Goal: Task Accomplishment & Management: Manage account settings

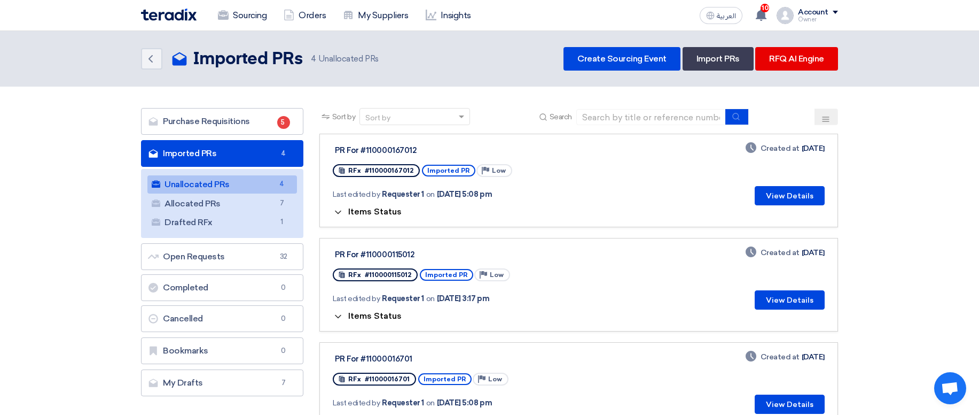
click at [387, 215] on span "Items Status" at bounding box center [374, 211] width 53 height 10
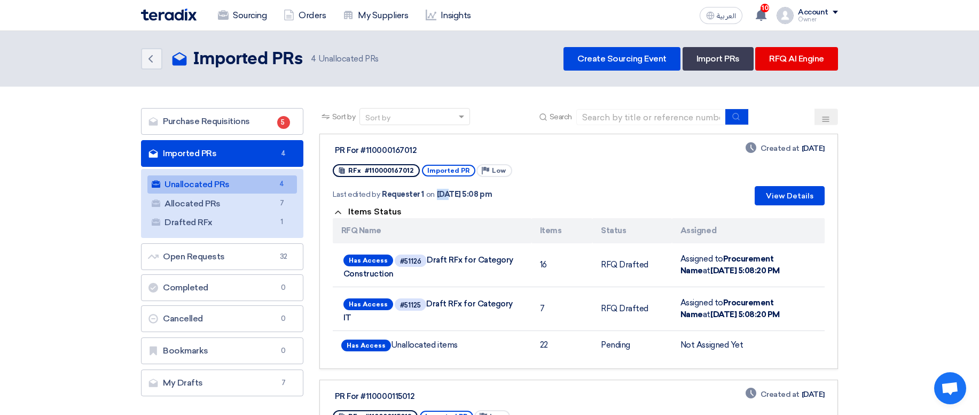
drag, startPoint x: 447, startPoint y: 193, endPoint x: 524, endPoint y: 187, distance: 76.7
click at [524, 187] on div "Last edited by Requester 1 on Sep 30, 2025, 5:08 pm" at bounding box center [468, 194] width 271 height 22
click at [543, 188] on div "Last edited by Requester 1 on Sep 30, 2025, 5:08 pm" at bounding box center [468, 194] width 271 height 22
click at [370, 212] on span "Items Status" at bounding box center [374, 211] width 53 height 10
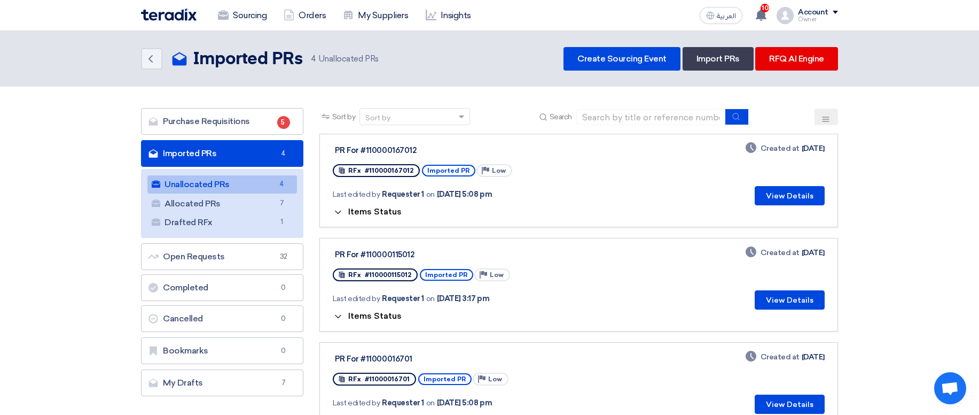
click at [370, 212] on span "Items Status" at bounding box center [374, 211] width 53 height 10
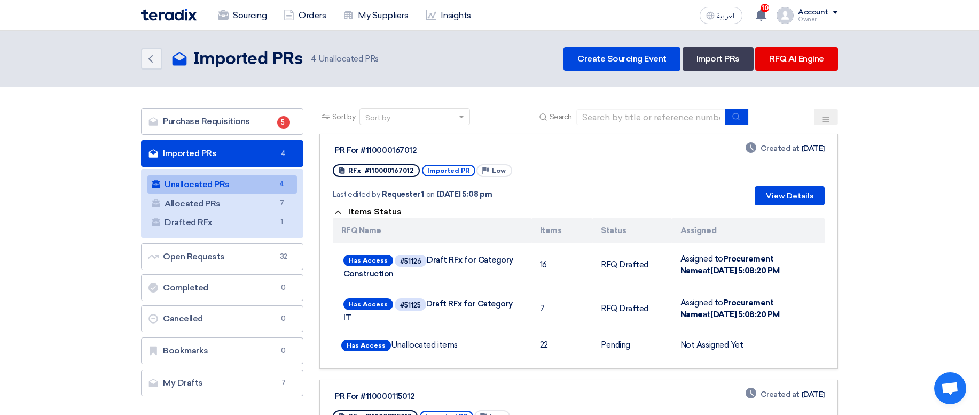
click at [370, 212] on span "Items Status" at bounding box center [374, 211] width 53 height 10
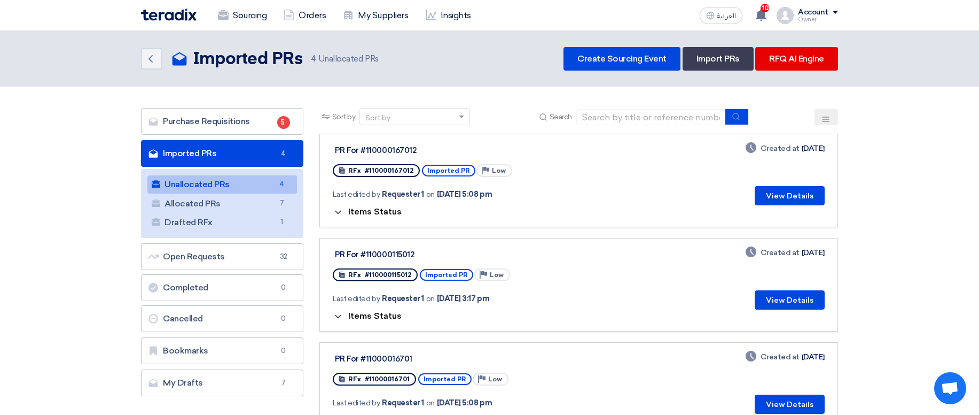
click at [363, 314] on span "Items Status" at bounding box center [374, 315] width 53 height 10
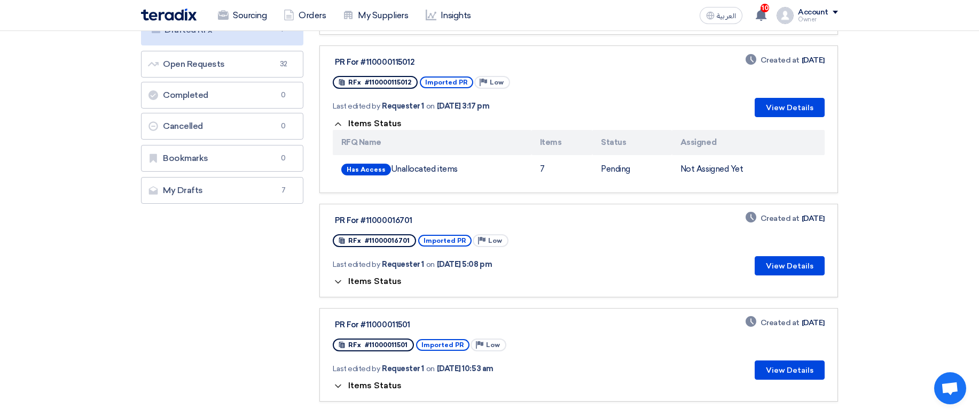
click at [373, 121] on span "Items Status" at bounding box center [374, 123] width 53 height 10
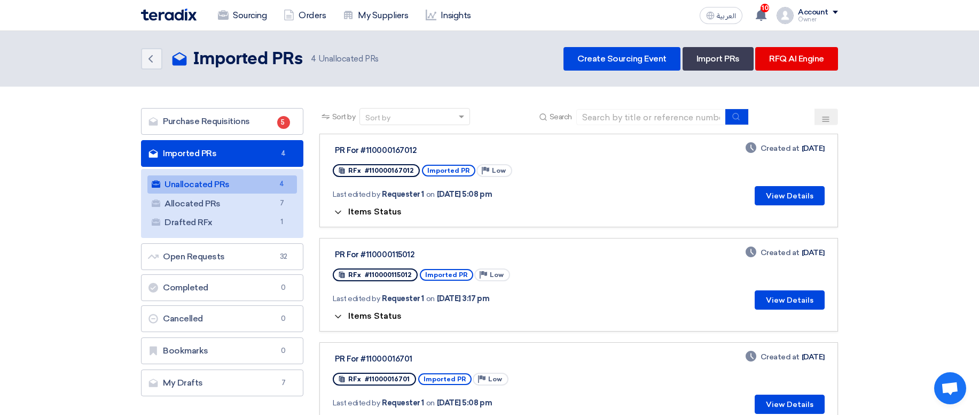
click at [392, 209] on span "Items Status" at bounding box center [374, 211] width 53 height 10
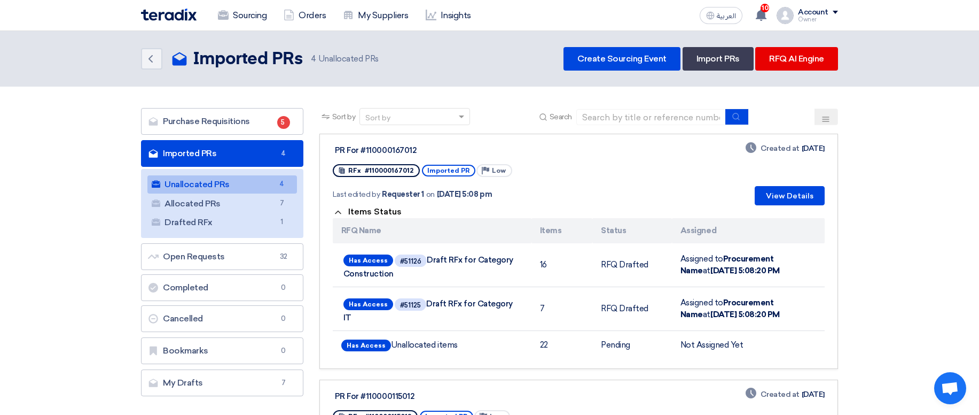
click at [392, 209] on span "Items Status" at bounding box center [374, 211] width 53 height 10
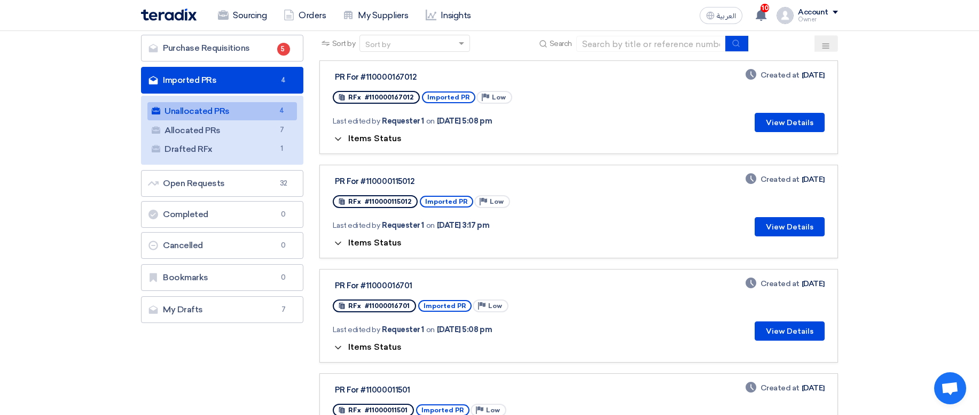
scroll to position [64, 0]
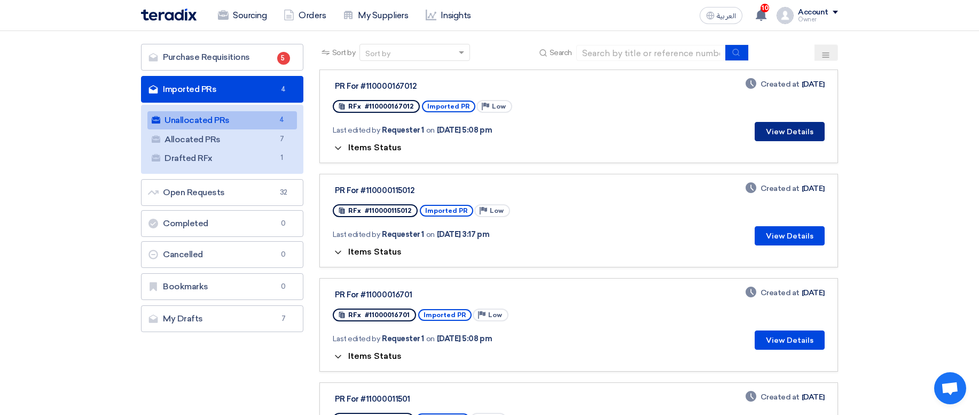
click at [771, 131] on button "View Details" at bounding box center [790, 131] width 70 height 19
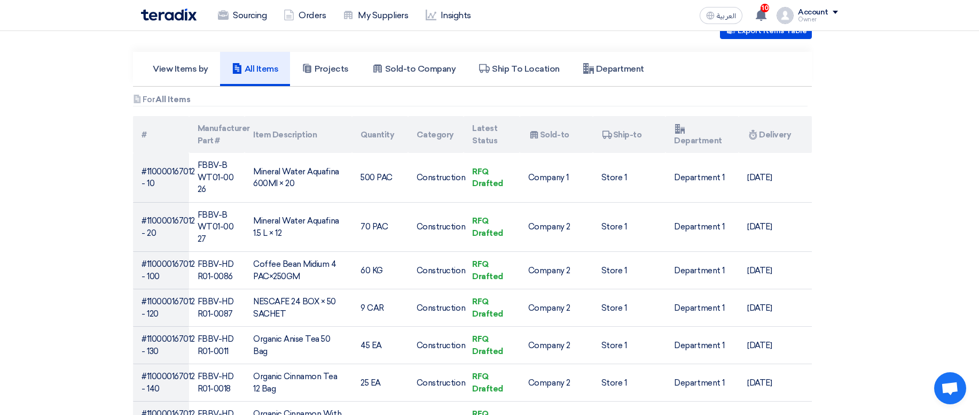
scroll to position [256, 0]
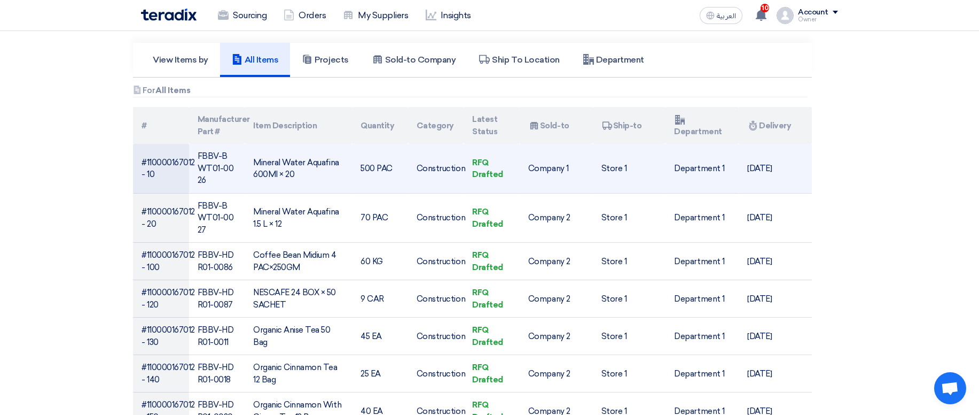
drag, startPoint x: 278, startPoint y: 160, endPoint x: 299, endPoint y: 178, distance: 27.7
click at [299, 178] on td "Mineral Water Aquafina 600Ml × 20" at bounding box center [298, 168] width 107 height 49
drag, startPoint x: 299, startPoint y: 178, endPoint x: 319, endPoint y: 190, distance: 23.7
click at [300, 178] on td "Mineral Water Aquafina 600Ml × 20" at bounding box center [298, 168] width 107 height 49
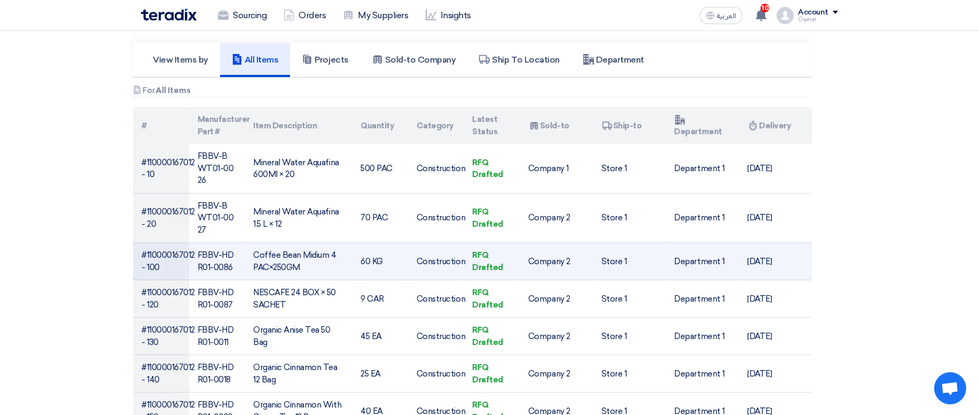
click at [463, 243] on td "Construction" at bounding box center [436, 261] width 56 height 37
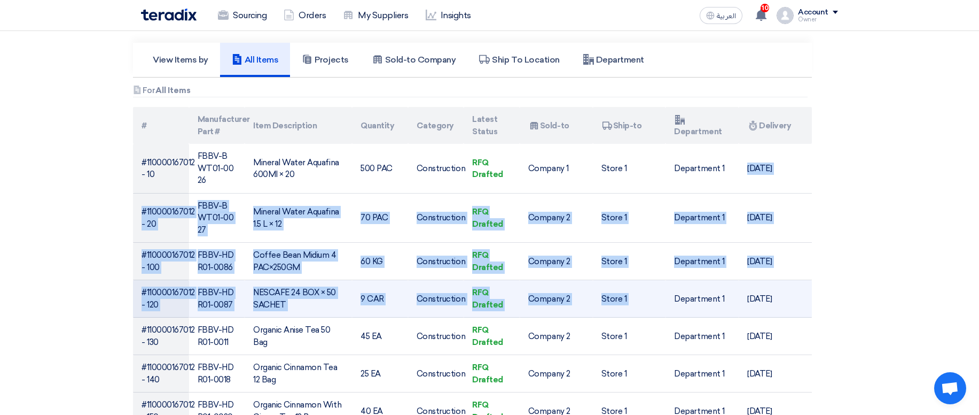
drag, startPoint x: 690, startPoint y: 170, endPoint x: 691, endPoint y: 261, distance: 90.3
click at [691, 280] on td "Department 1" at bounding box center [702, 298] width 73 height 37
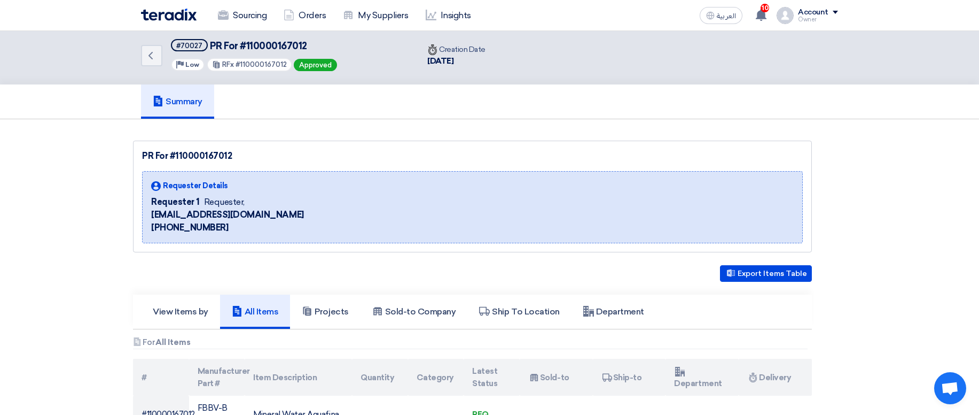
scroll to position [0, 0]
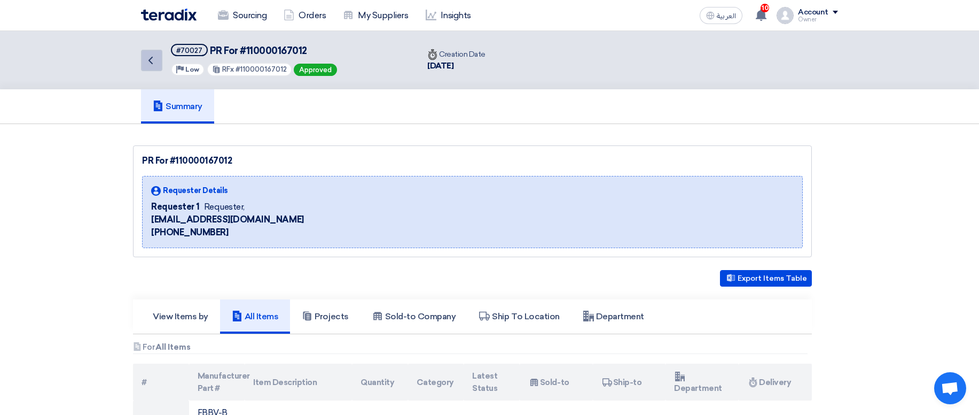
click at [149, 59] on icon "Back" at bounding box center [150, 60] width 13 height 13
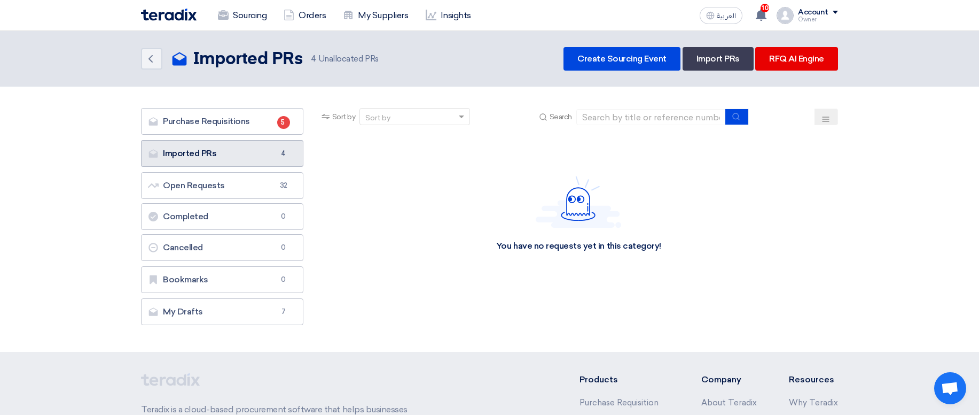
click at [259, 152] on link "Imported PRs Imported PRs 4" at bounding box center [222, 153] width 162 height 27
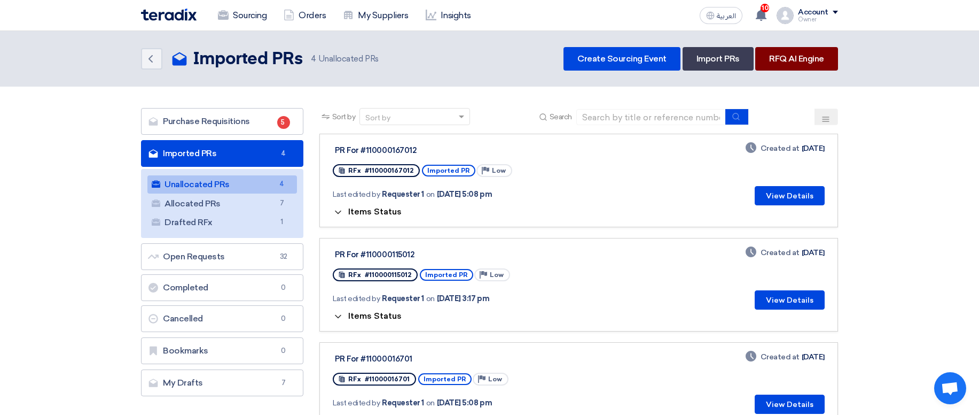
click at [760, 56] on link "RFQ AI Engine" at bounding box center [796, 59] width 83 height 24
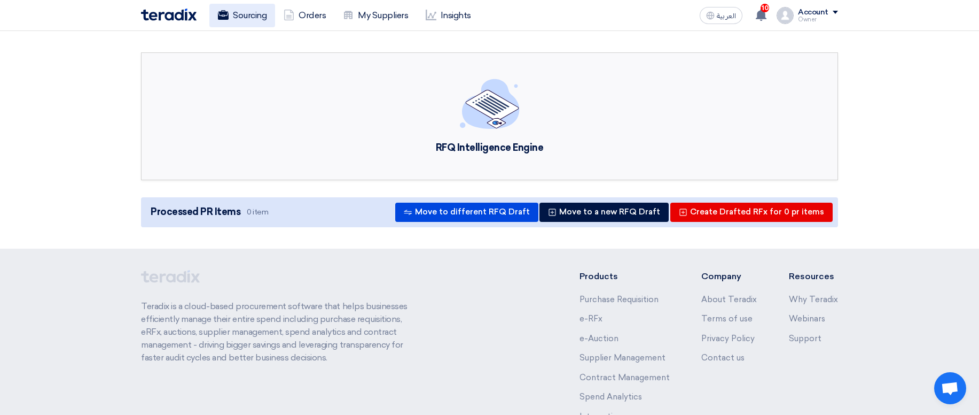
click at [222, 18] on use at bounding box center [223, 15] width 11 height 10
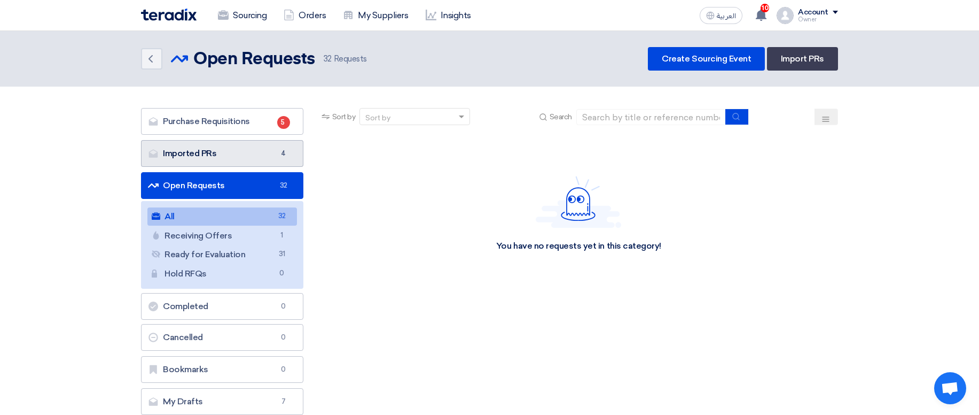
click at [262, 155] on link "Imported PRs Imported PRs 4" at bounding box center [222, 153] width 162 height 27
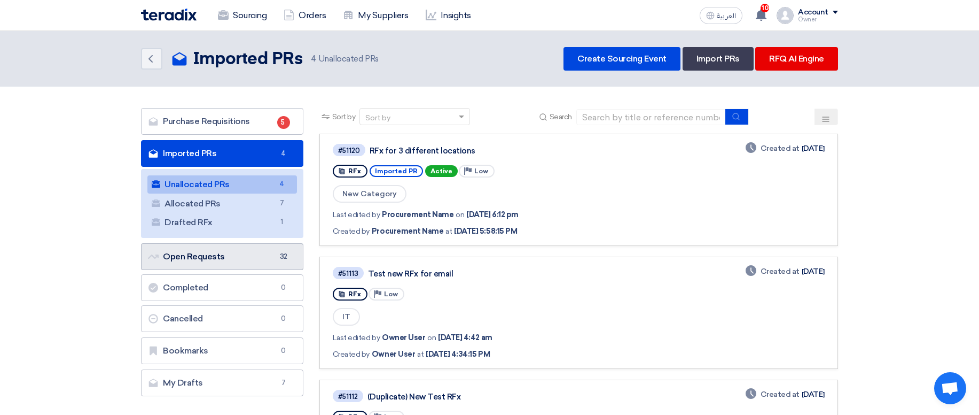
click at [247, 264] on link "Open Requests Open Requests 32" at bounding box center [222, 256] width 162 height 27
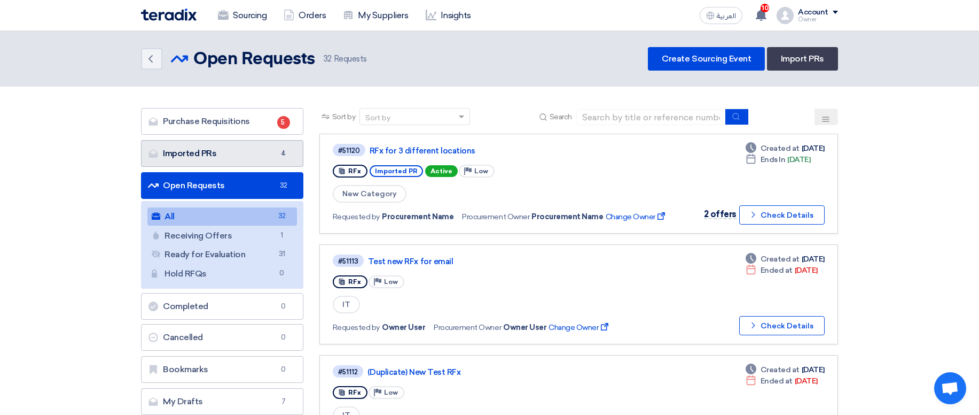
click at [255, 162] on link "Imported PRs Imported PRs 4" at bounding box center [222, 153] width 162 height 27
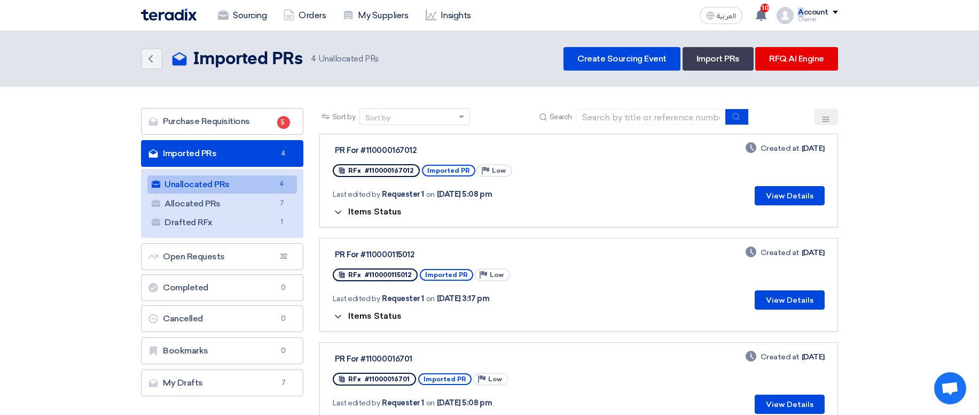
click at [802, 12] on div "Account" at bounding box center [813, 12] width 30 height 9
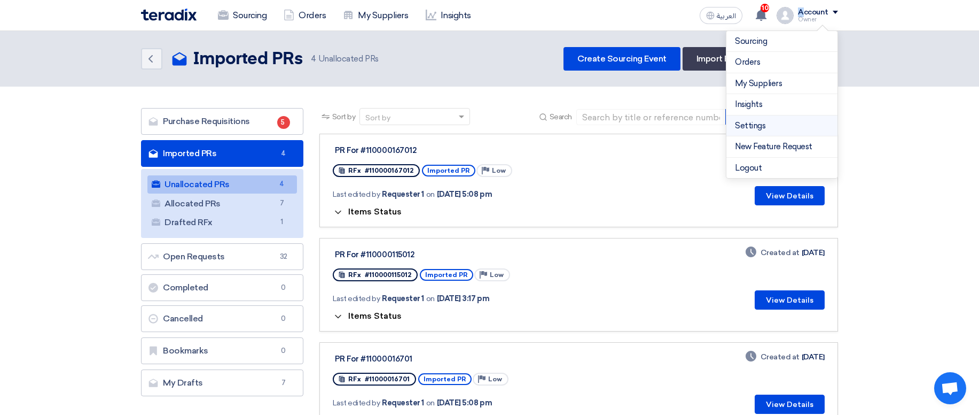
click at [757, 126] on link "Settings" at bounding box center [782, 126] width 94 height 12
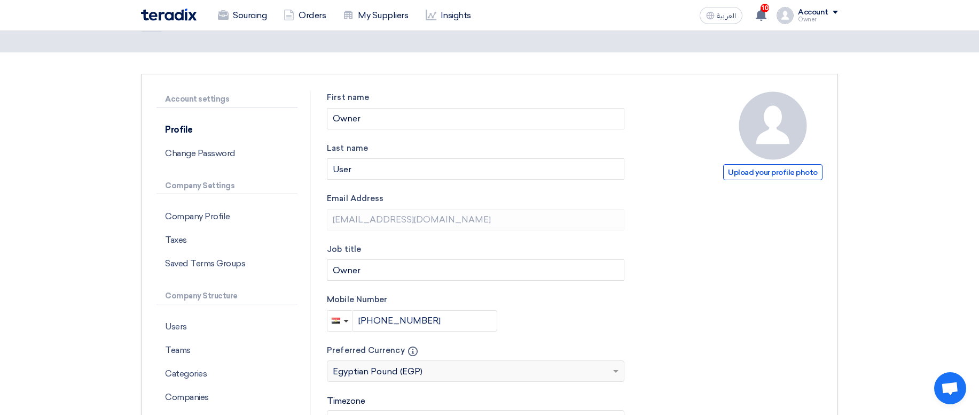
scroll to position [256, 0]
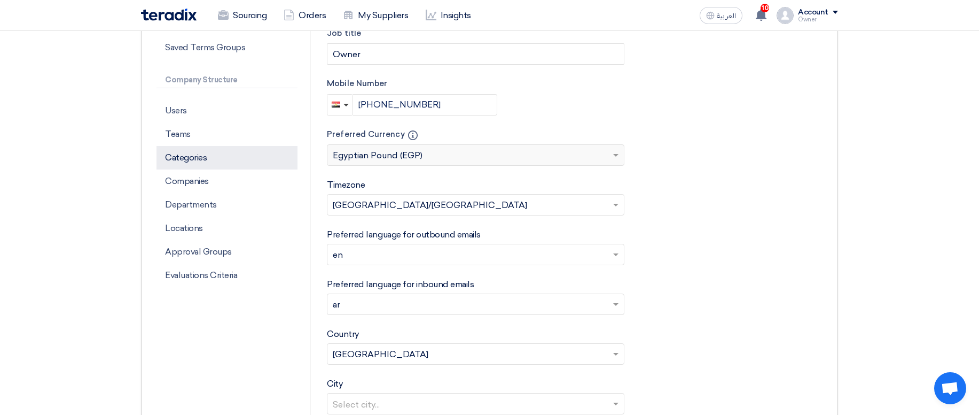
click at [183, 156] on p "Categories" at bounding box center [227, 158] width 141 height 24
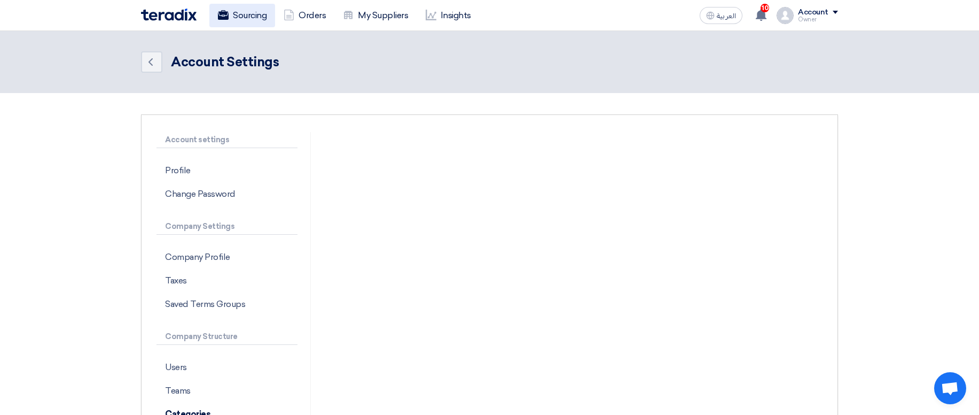
click at [251, 20] on link "Sourcing" at bounding box center [242, 16] width 66 height 24
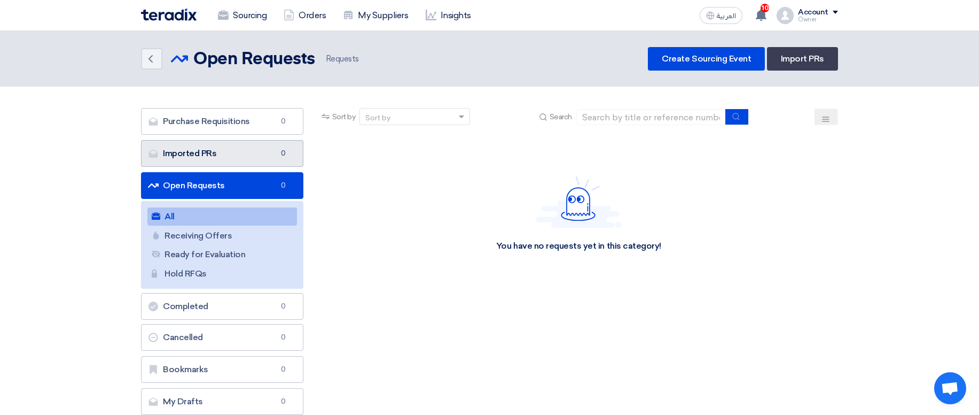
click at [263, 149] on link "Imported PRs Imported PRs 0" at bounding box center [222, 153] width 162 height 27
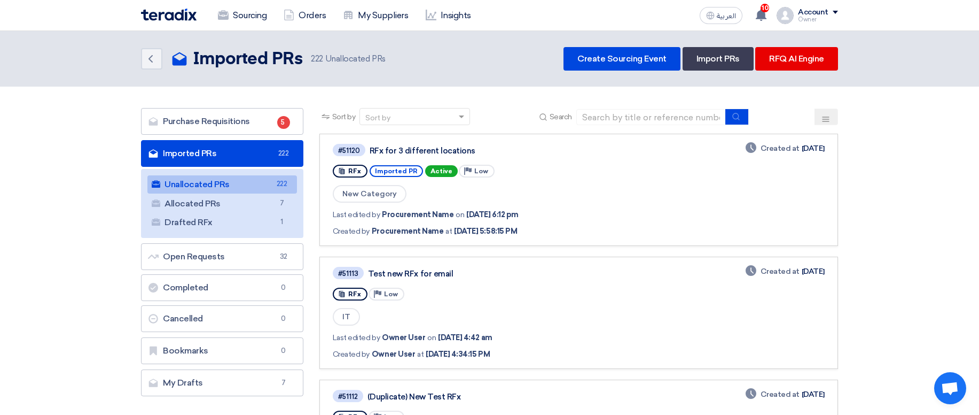
click at [523, 223] on div "Last edited by Procurement Name on Sep 18, 2025, 6:12 pm Created by Procurement…" at bounding box center [486, 220] width 306 height 33
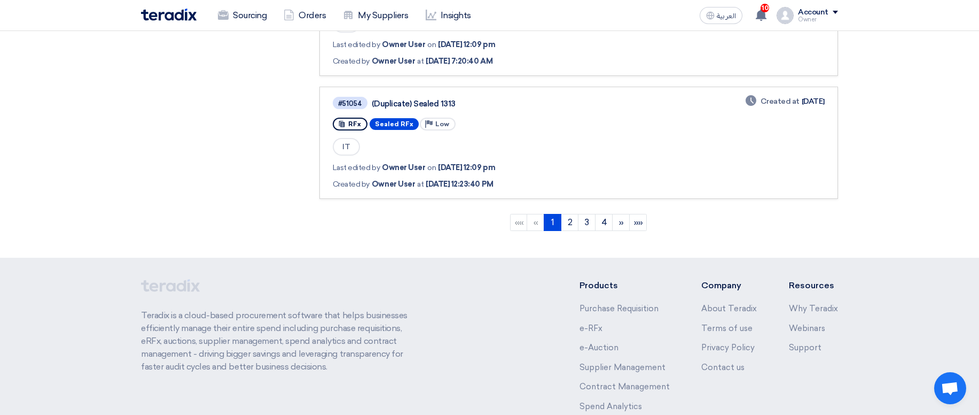
scroll to position [1154, 0]
click at [409, 103] on div "(Duplicate) Sealed 1313" at bounding box center [505, 103] width 267 height 10
click at [635, 121] on div "#51054 (Duplicate) Sealed 1313 RFx Sealed RFx Priority Low IT Last edited by Ow…" at bounding box center [579, 142] width 492 height 94
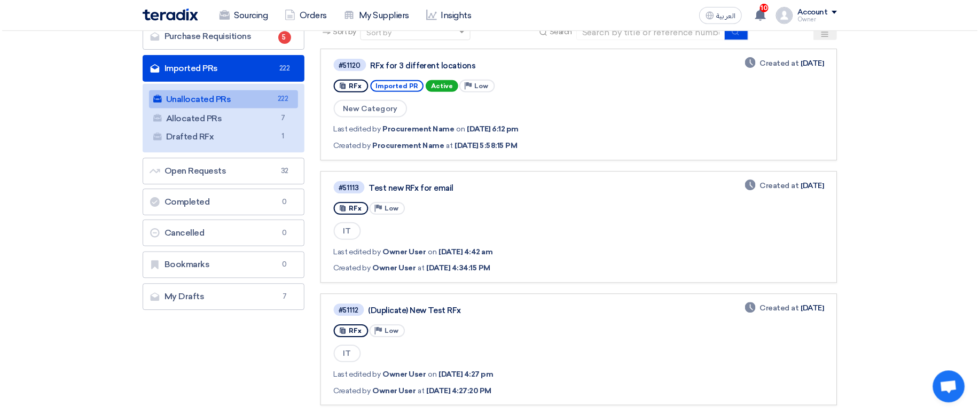
scroll to position [0, 0]
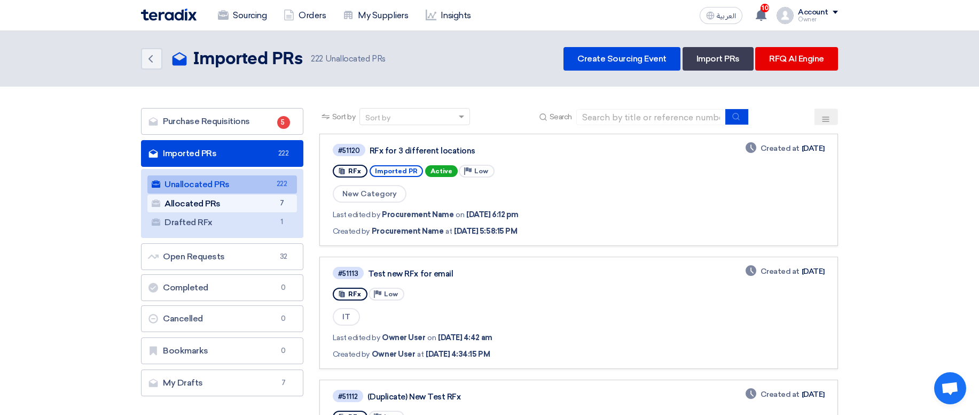
click at [260, 204] on link "Allocated PRs Allocated PRs 7" at bounding box center [222, 203] width 150 height 18
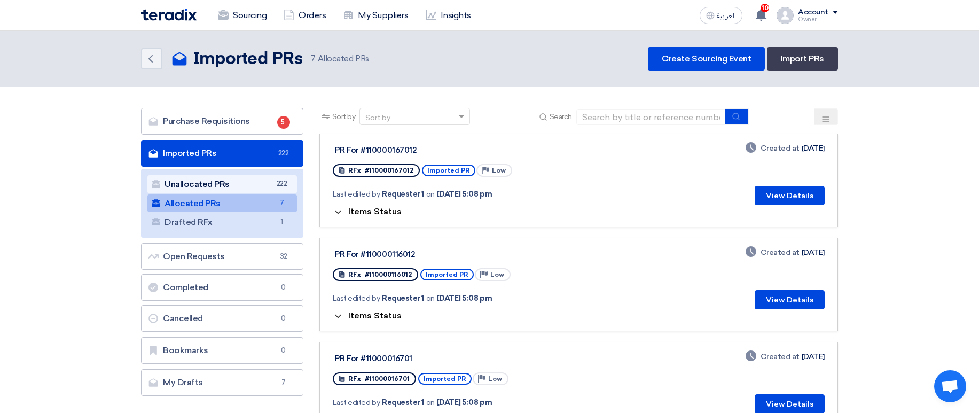
click at [264, 185] on link "Unallocated PRs Unallocated PRs 222" at bounding box center [222, 184] width 150 height 18
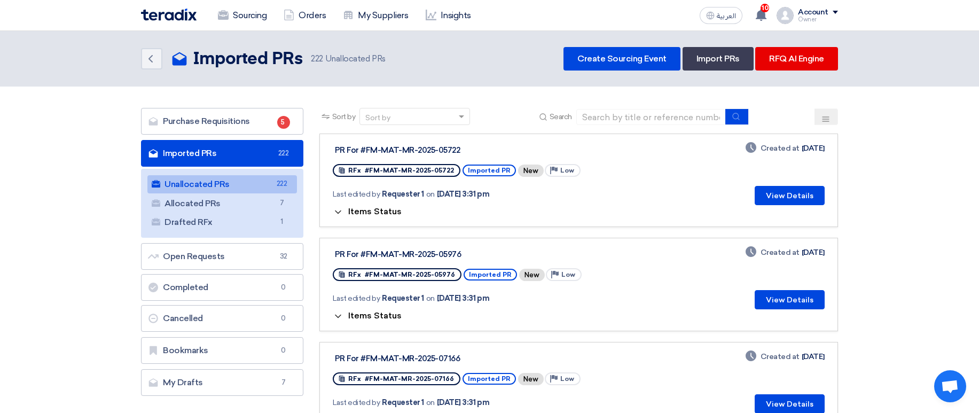
click at [353, 214] on span "Items Status" at bounding box center [374, 211] width 53 height 10
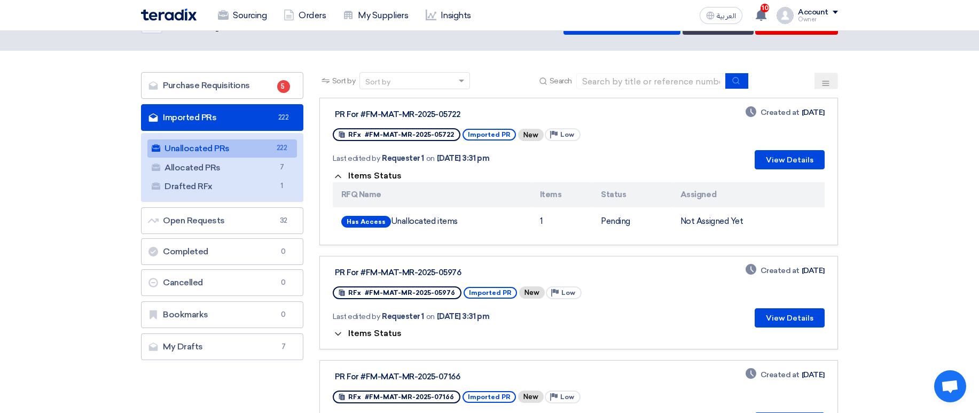
scroll to position [64, 0]
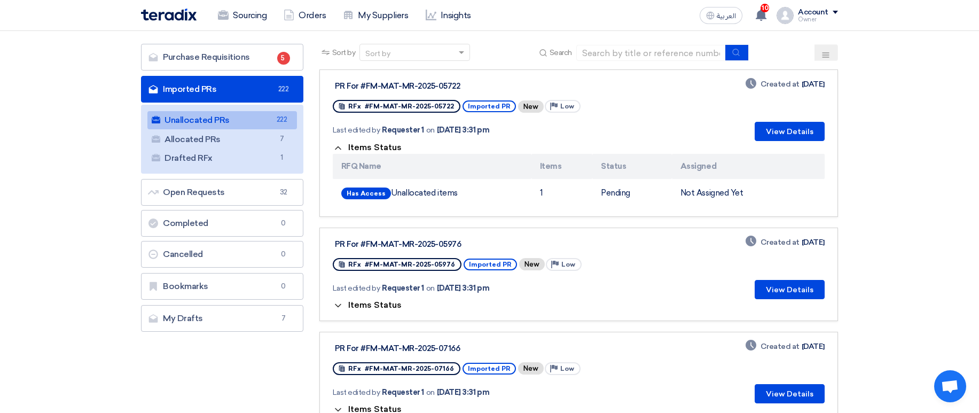
click at [380, 299] on div "Items Status" at bounding box center [579, 305] width 492 height 13
click at [385, 303] on span "Items Status" at bounding box center [374, 305] width 53 height 10
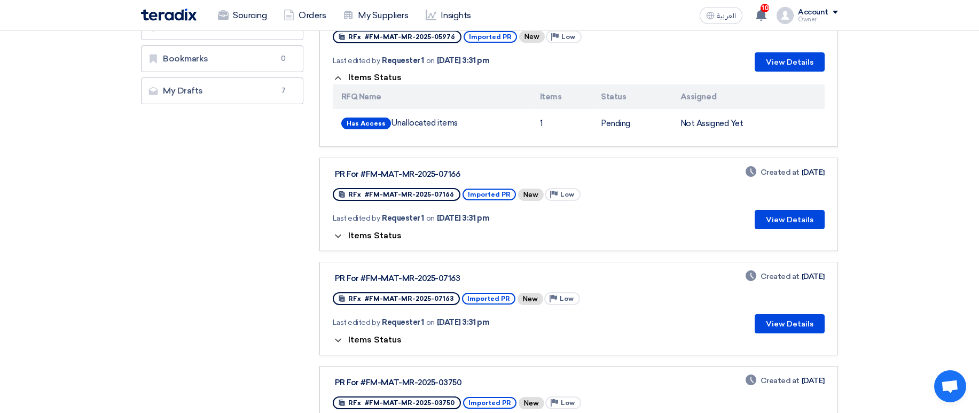
scroll to position [321, 0]
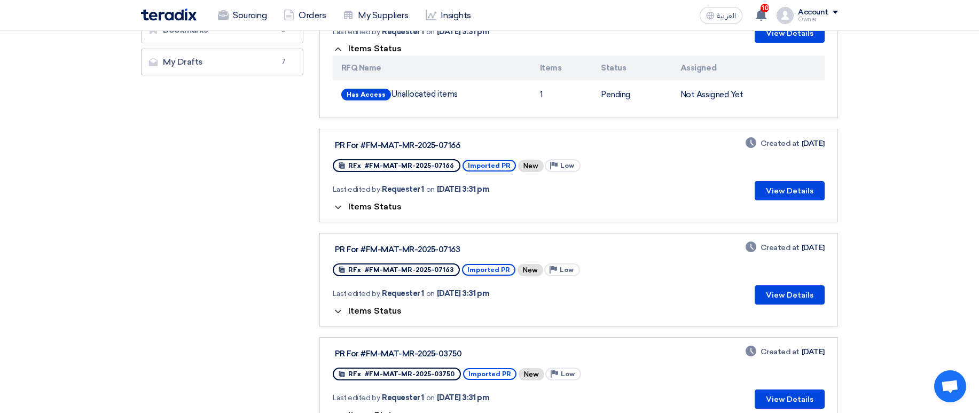
click at [386, 203] on span "Items Status" at bounding box center [374, 206] width 53 height 10
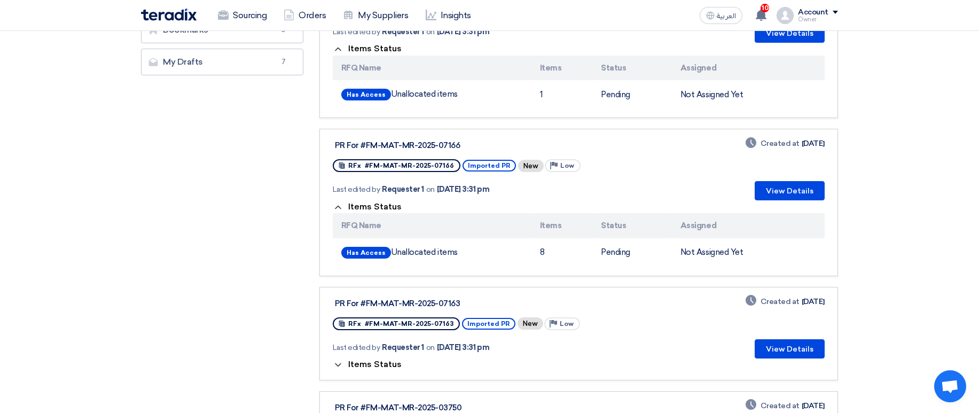
drag, startPoint x: 388, startPoint y: 185, endPoint x: 539, endPoint y: 185, distance: 151.2
click at [538, 185] on div "Last edited by Requester 1 on Oct 1, 2025, 3:31 pm" at bounding box center [467, 189] width 269 height 11
click at [542, 185] on div "Last edited by Requester 1 on Oct 1, 2025, 3:31 pm" at bounding box center [467, 189] width 269 height 11
click at [789, 189] on button "View Details" at bounding box center [790, 190] width 70 height 19
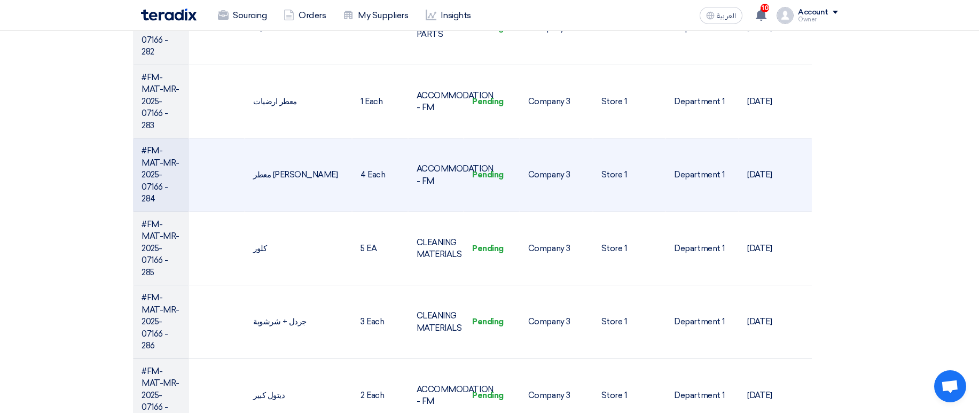
scroll to position [256, 0]
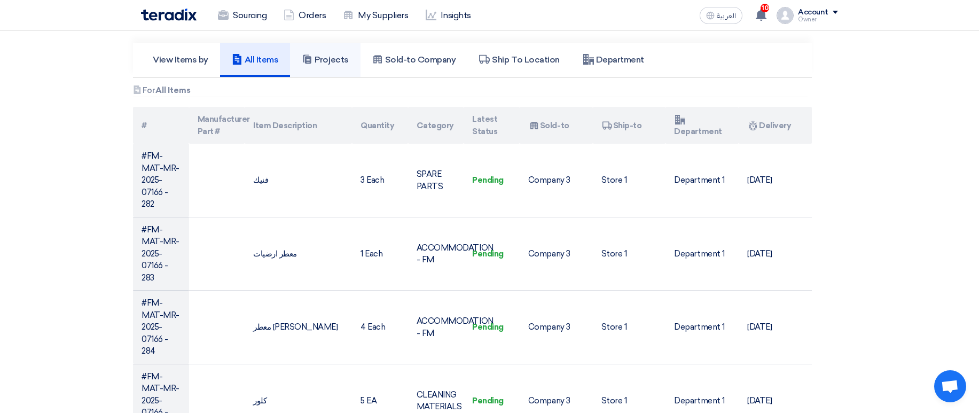
click at [321, 64] on h5 "Projects" at bounding box center [325, 59] width 46 height 11
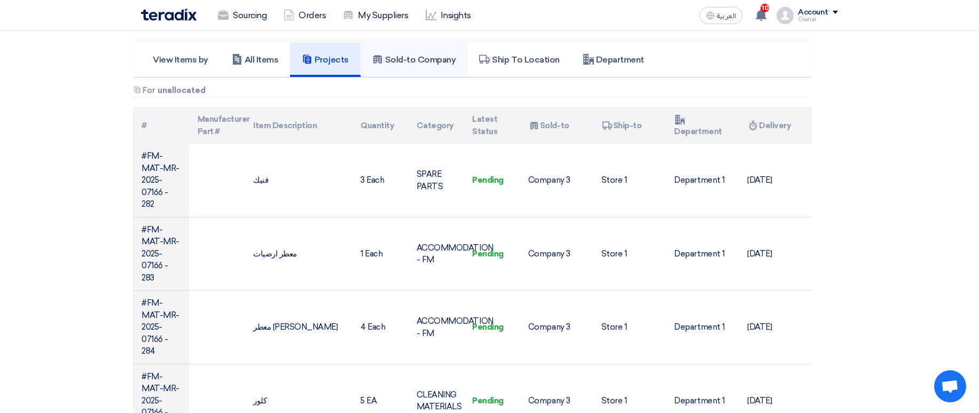
click at [374, 69] on link "Sold-to Company" at bounding box center [414, 60] width 107 height 34
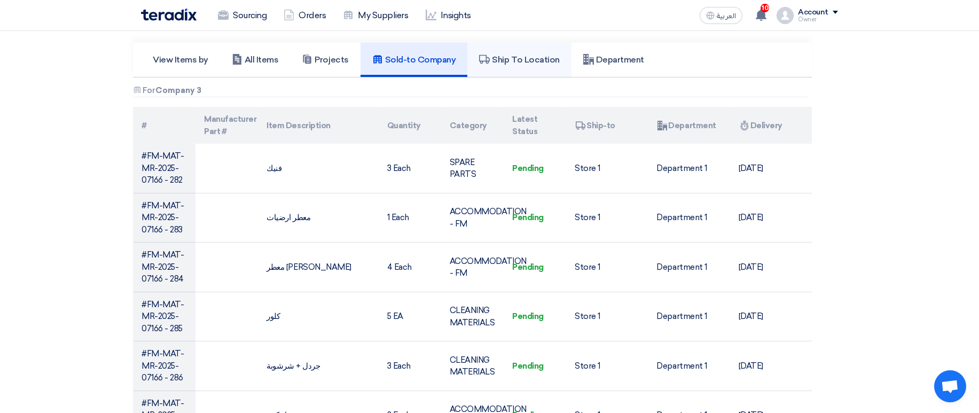
click at [529, 50] on link "Ship To Location" at bounding box center [519, 60] width 104 height 34
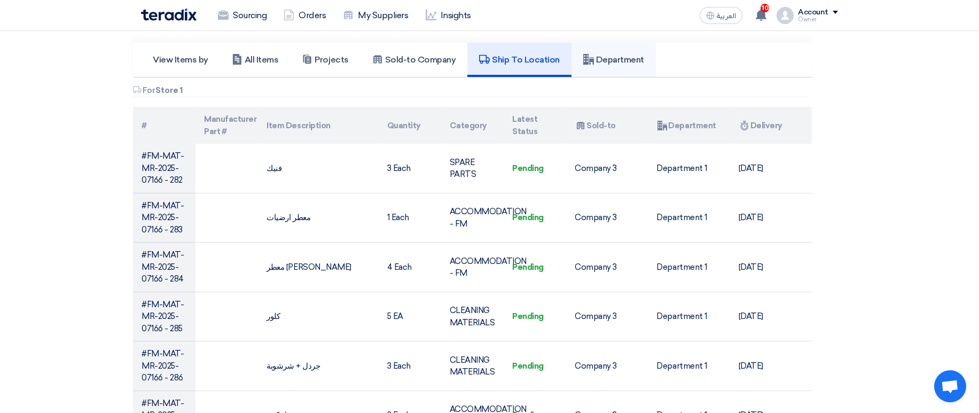
click at [621, 62] on h5 "Department" at bounding box center [613, 59] width 61 height 11
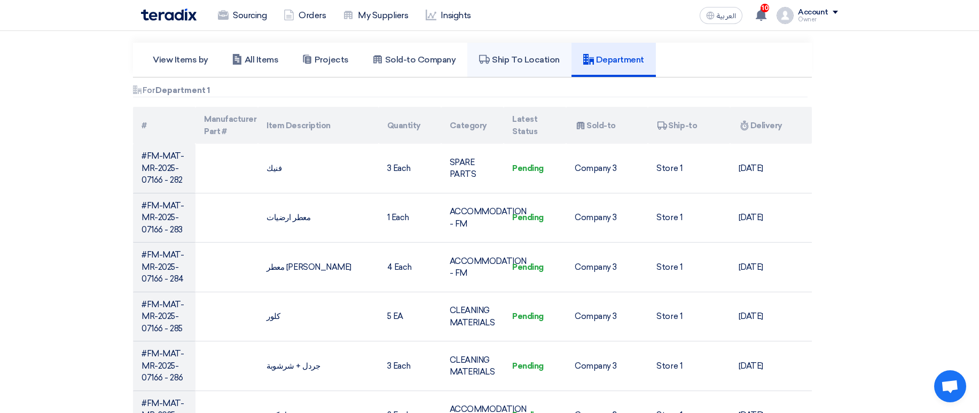
click at [472, 46] on link "Ship To Location" at bounding box center [519, 60] width 104 height 34
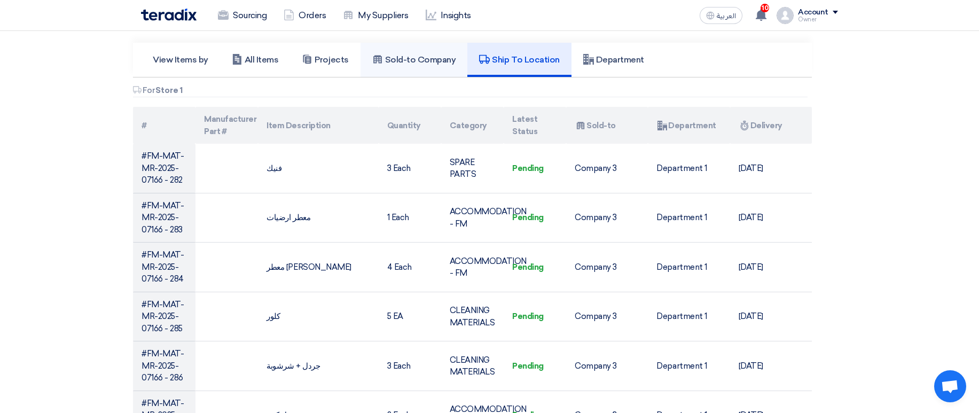
click at [418, 54] on link "Sold-to Company" at bounding box center [414, 60] width 107 height 34
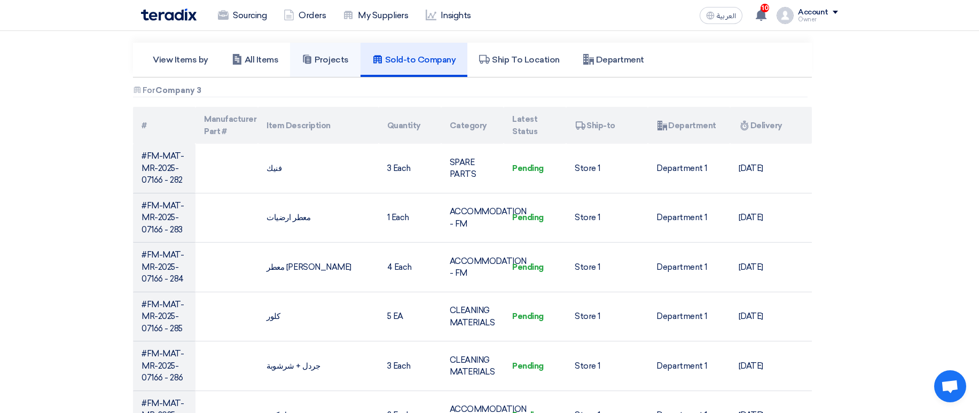
click at [332, 56] on h5 "Projects" at bounding box center [325, 59] width 46 height 11
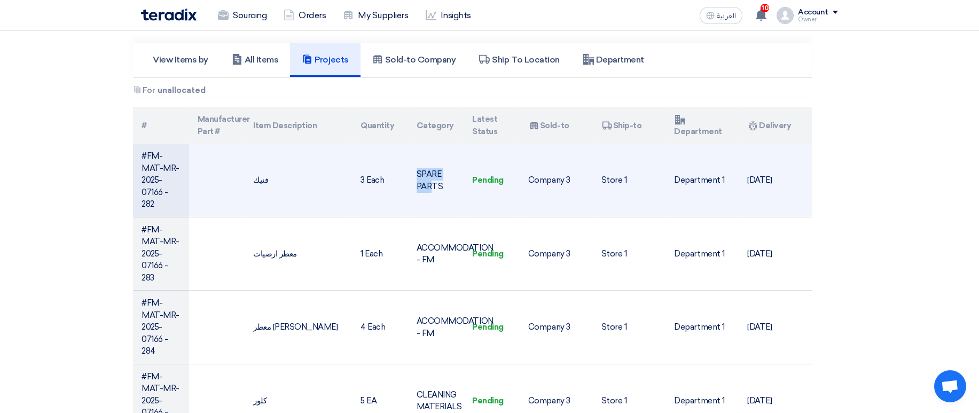
drag, startPoint x: 430, startPoint y: 168, endPoint x: 430, endPoint y: 188, distance: 19.2
click at [430, 187] on td "SPARE PARTS" at bounding box center [436, 180] width 56 height 73
click at [430, 188] on td "SPARE PARTS" at bounding box center [436, 180] width 56 height 73
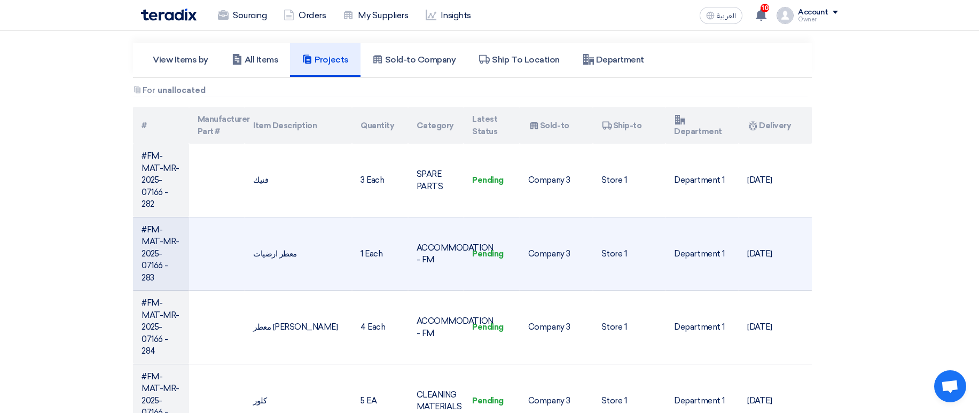
click at [462, 242] on td "ACCOMMODATION - FM" at bounding box center [436, 254] width 56 height 74
drag, startPoint x: 462, startPoint y: 242, endPoint x: 438, endPoint y: 285, distance: 49.0
click at [438, 285] on td "ACCOMMODATION - FM" at bounding box center [436, 254] width 56 height 74
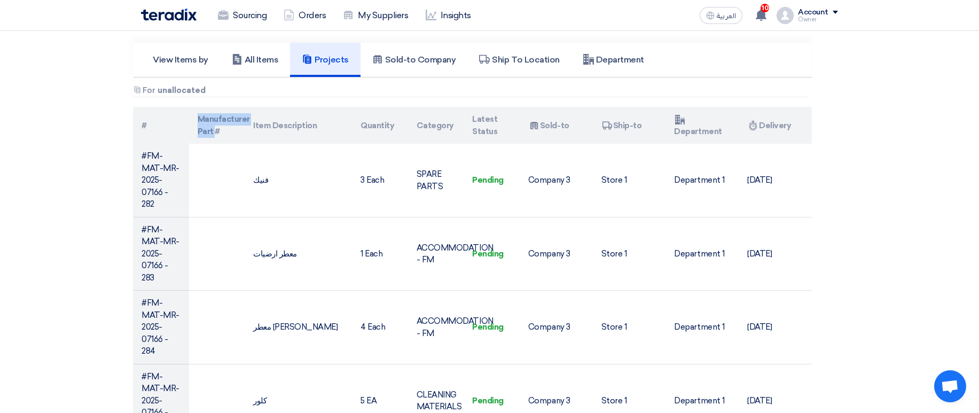
drag, startPoint x: 191, startPoint y: 118, endPoint x: 219, endPoint y: 136, distance: 32.9
click at [217, 135] on th "Manufacturer Part #" at bounding box center [217, 125] width 56 height 37
click at [220, 136] on th "Manufacturer Part #" at bounding box center [217, 125] width 56 height 37
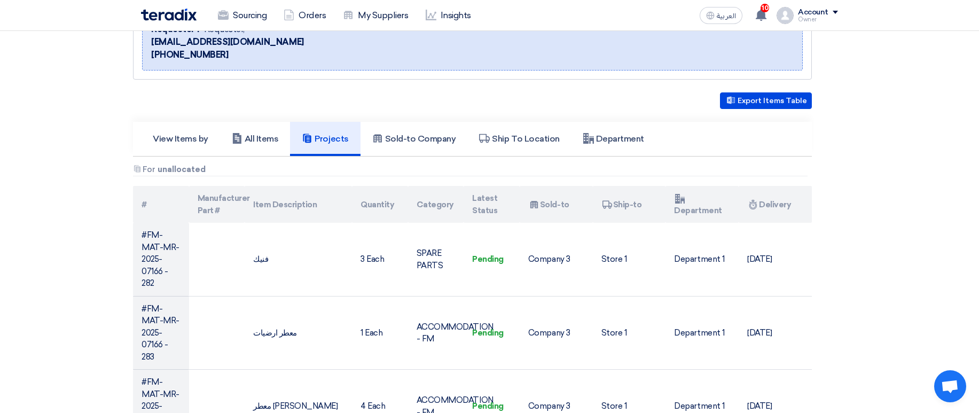
scroll to position [64, 0]
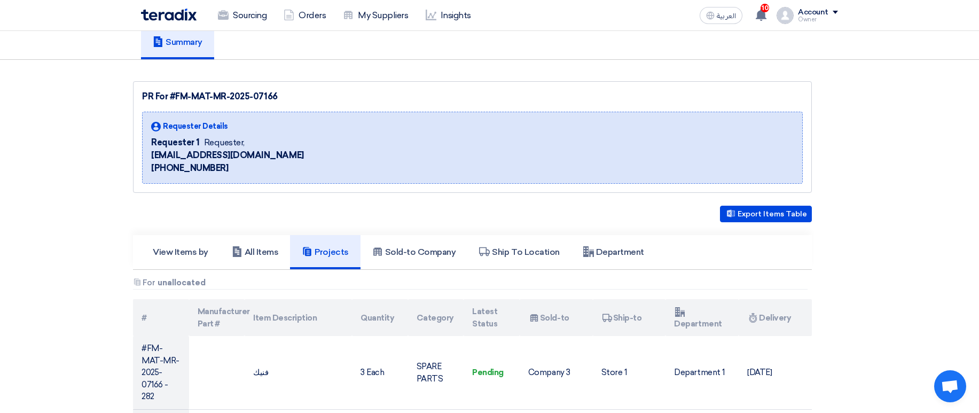
click at [799, 11] on div "Account Owner Sourcing Orders My Suppliers Insights Settings New Feature Reques…" at bounding box center [807, 15] width 61 height 17
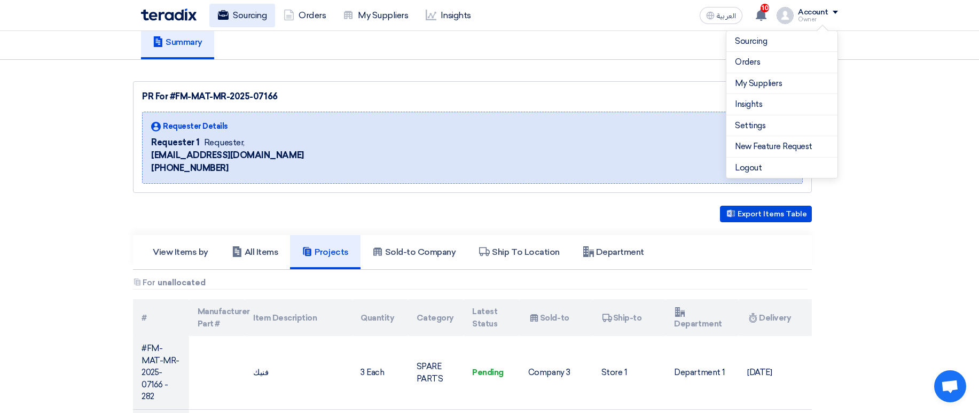
click at [239, 18] on link "Sourcing" at bounding box center [242, 16] width 66 height 24
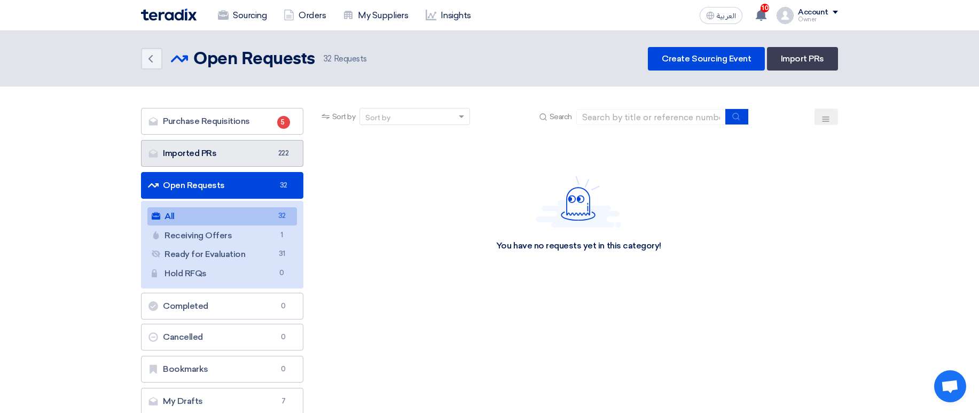
click at [263, 152] on link "Imported PRs Imported PRs 222" at bounding box center [222, 153] width 162 height 27
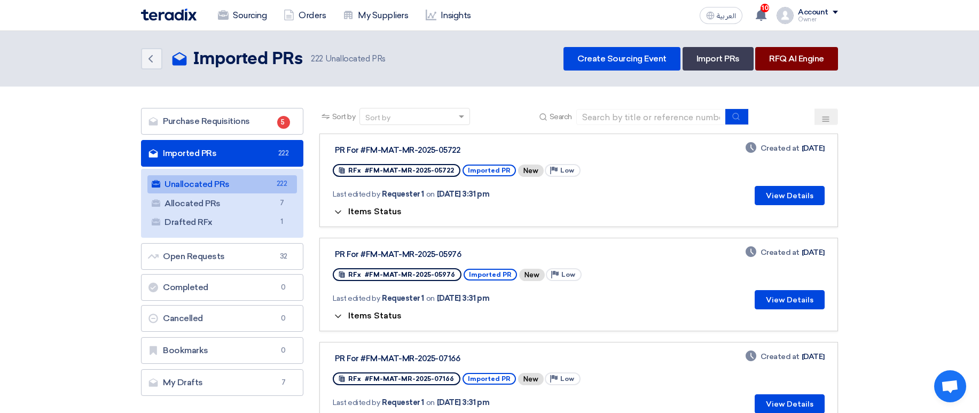
click at [786, 59] on link "RFQ AI Engine" at bounding box center [796, 59] width 83 height 24
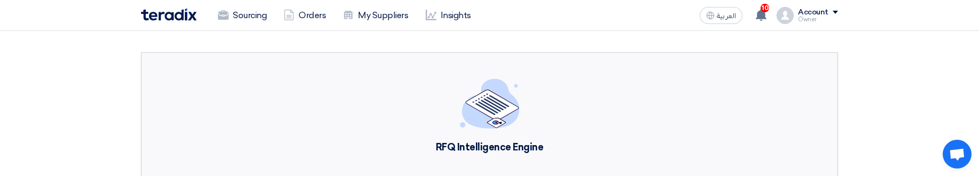
drag, startPoint x: 810, startPoint y: 14, endPoint x: 806, endPoint y: 20, distance: 7.0
click at [810, 13] on div "Account" at bounding box center [813, 12] width 30 height 9
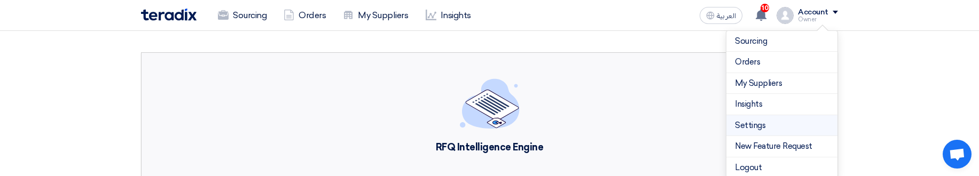
click at [755, 123] on link "Settings" at bounding box center [782, 126] width 94 height 12
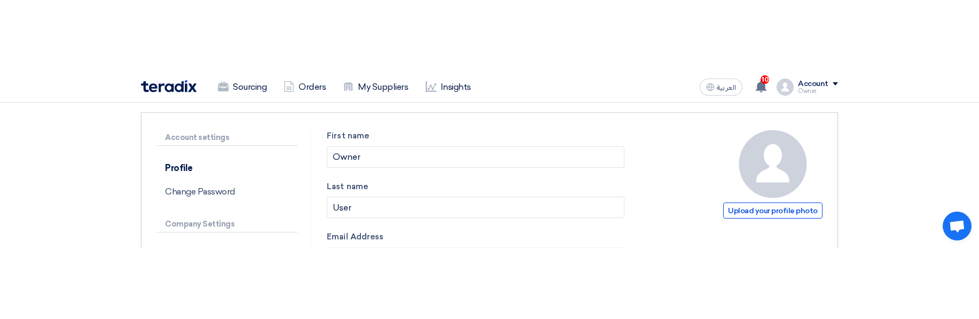
scroll to position [192, 0]
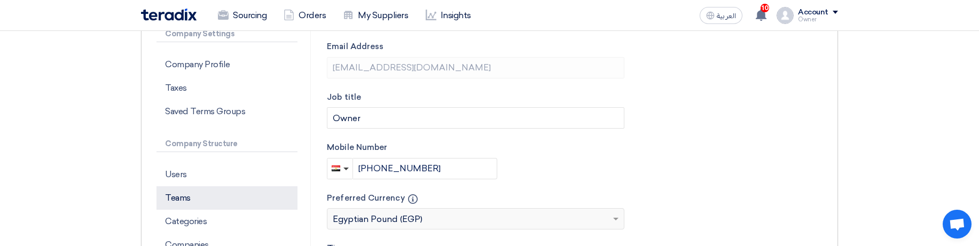
click at [187, 195] on p "Teams" at bounding box center [227, 198] width 141 height 24
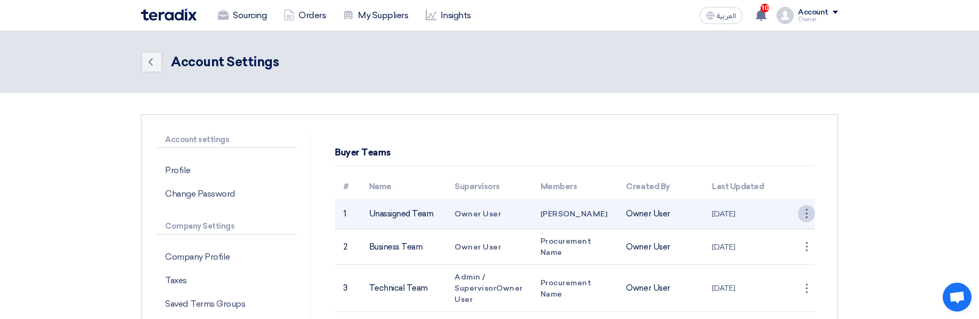
click at [813, 218] on div "⋮" at bounding box center [806, 213] width 17 height 17
click at [786, 232] on link "Edit Team" at bounding box center [787, 233] width 55 height 15
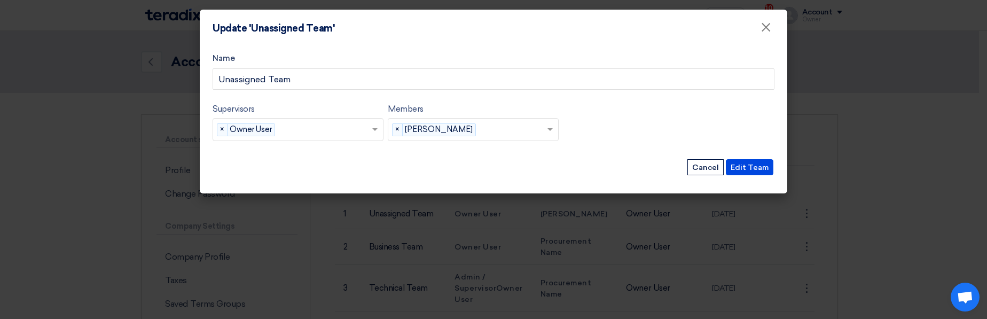
click at [855, 149] on modal-container "Update 'Unassigned Team' × Name Unassigned Team Supervisors Supervisors... × Ow…" at bounding box center [493, 159] width 987 height 319
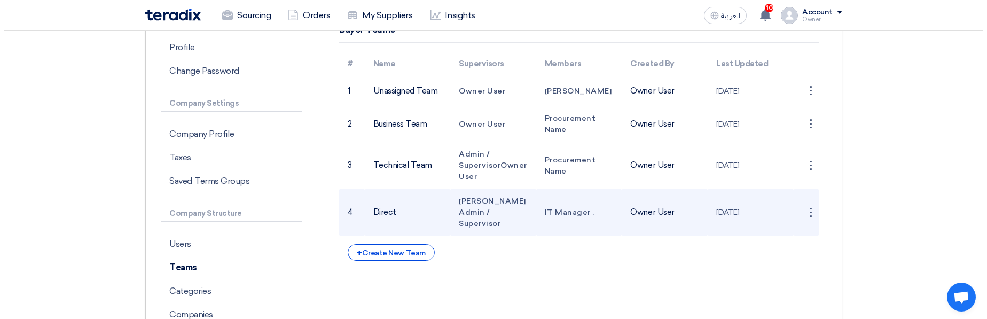
scroll to position [128, 0]
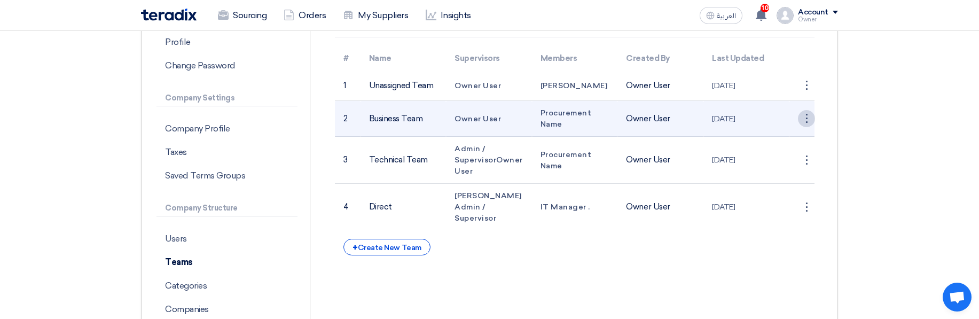
click at [801, 120] on div "⋮" at bounding box center [806, 118] width 17 height 17
click at [792, 137] on link "Edit Team" at bounding box center [787, 138] width 55 height 15
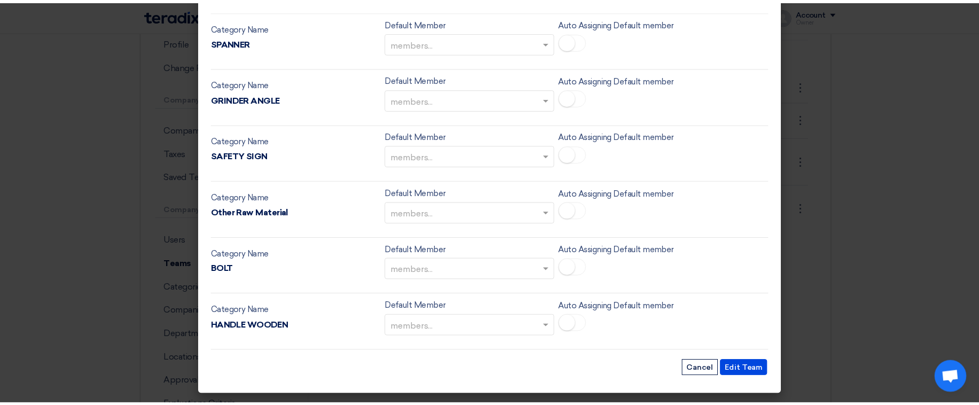
scroll to position [1278, 0]
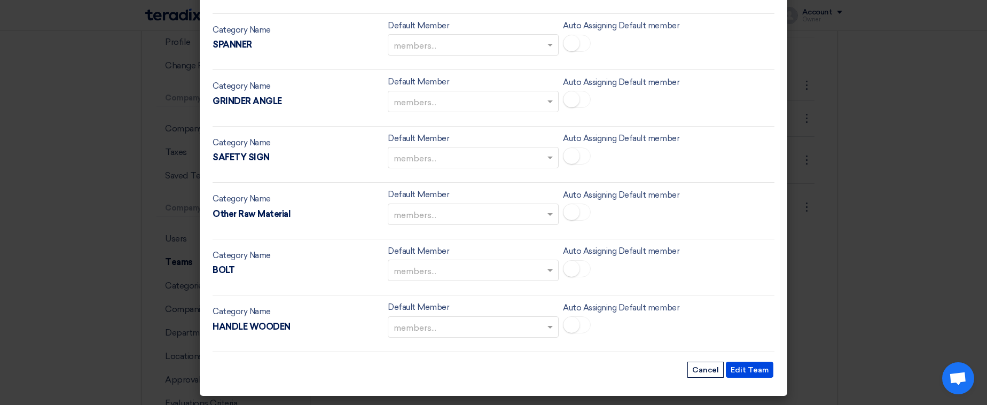
click at [834, 167] on modal-container "Update 'Business Team' × Name Business Team Supervisors Supervisors... × Owner …" at bounding box center [493, 202] width 987 height 405
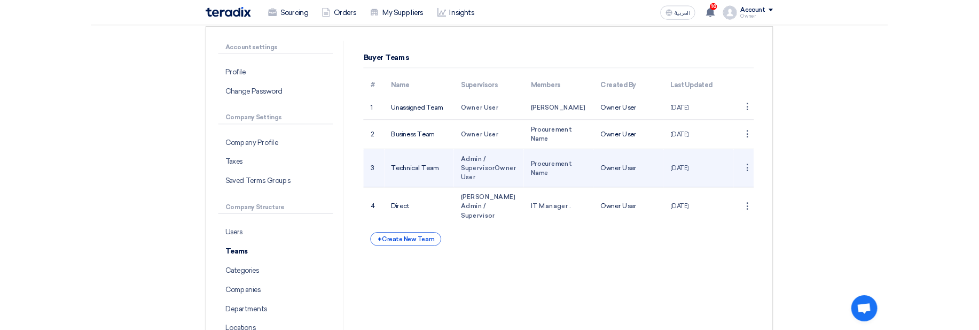
scroll to position [128, 0]
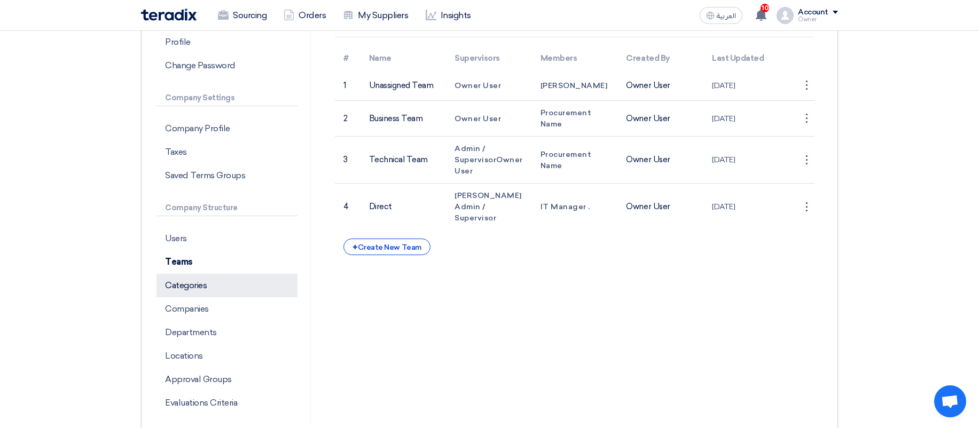
click at [214, 290] on p "Categories" at bounding box center [227, 286] width 141 height 24
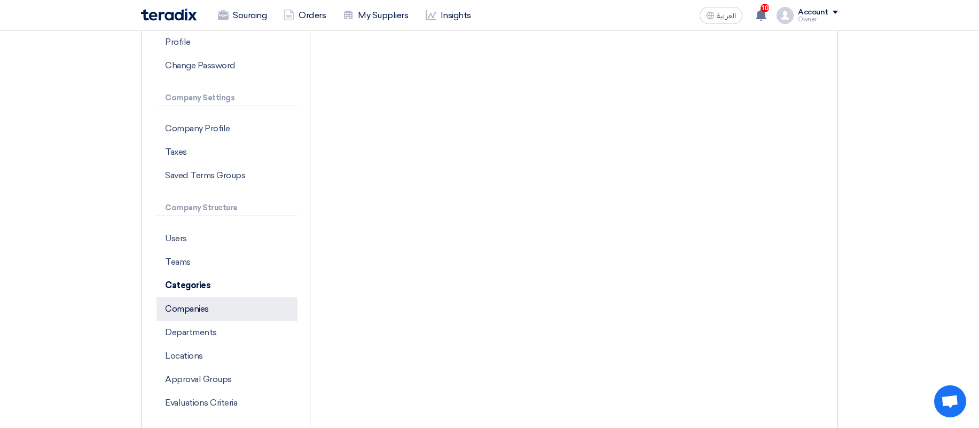
click at [223, 309] on p "Companies" at bounding box center [227, 310] width 141 height 24
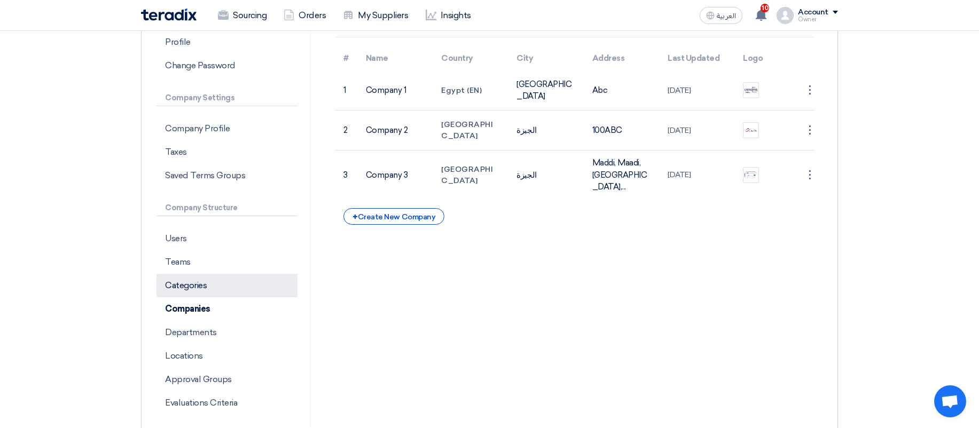
click at [222, 295] on p "Categories" at bounding box center [227, 286] width 141 height 24
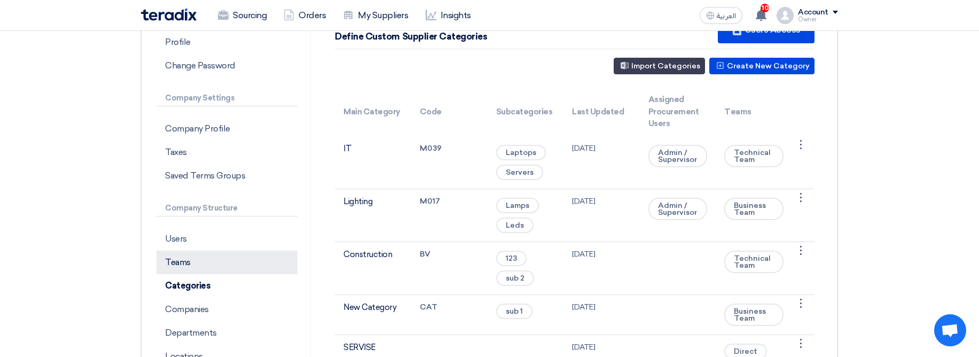
click at [207, 266] on p "Teams" at bounding box center [227, 263] width 141 height 24
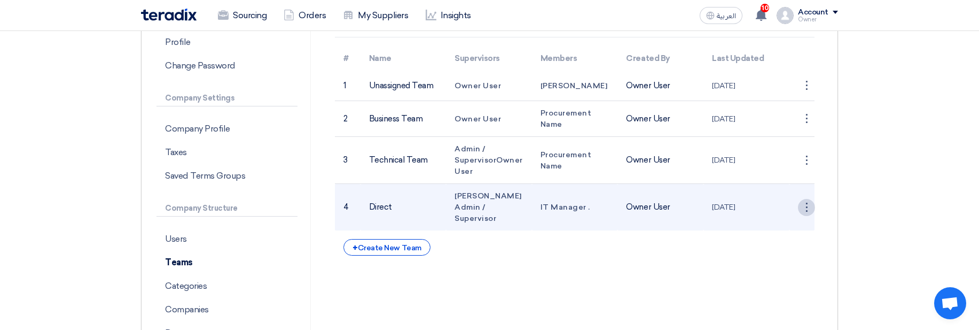
click at [802, 199] on div "⋮" at bounding box center [806, 207] width 17 height 17
click at [781, 220] on link "Edit Team" at bounding box center [787, 227] width 55 height 15
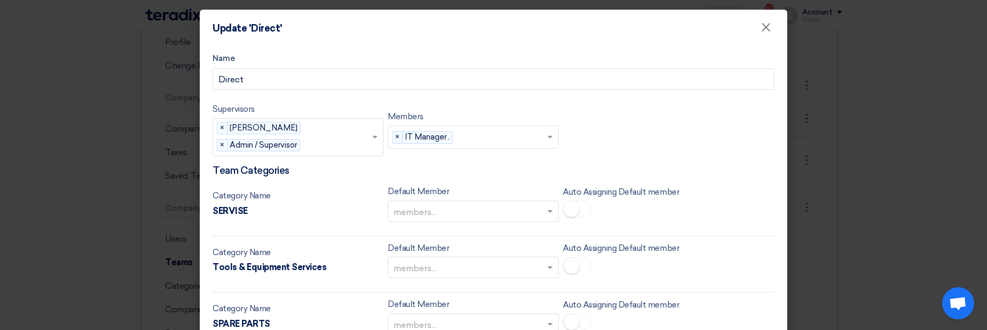
click at [838, 149] on modal-container "Update 'Direct' × Name Direct Supervisors Supervisors... × Abd Rah × Admin / Su…" at bounding box center [493, 165] width 987 height 330
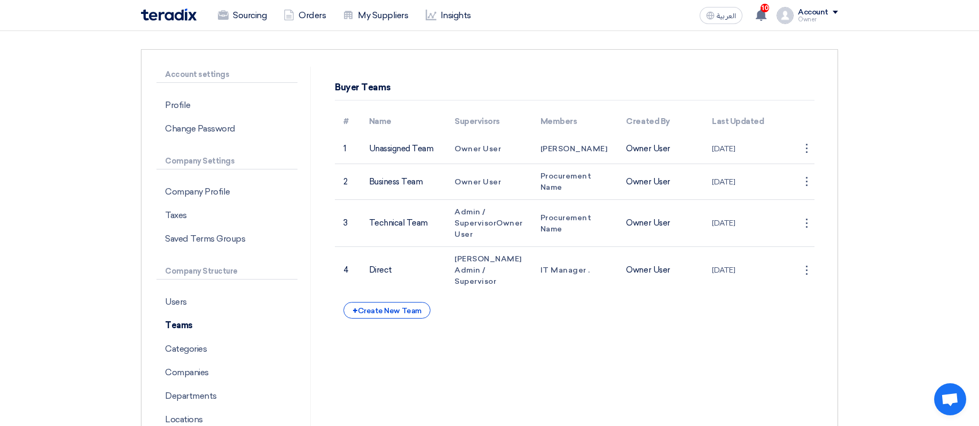
scroll to position [64, 0]
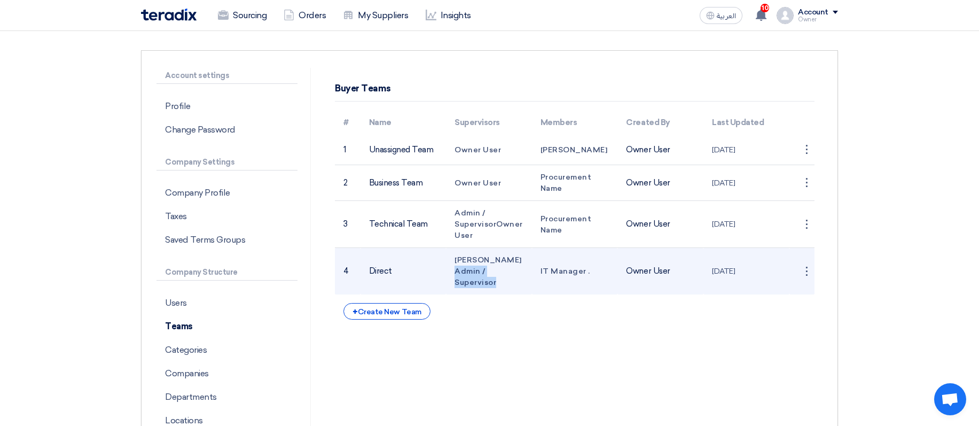
drag, startPoint x: 455, startPoint y: 259, endPoint x: 480, endPoint y: 273, distance: 28.7
click at [513, 261] on td "Abd Rah Admin / Supervisor" at bounding box center [489, 271] width 86 height 47
drag, startPoint x: 448, startPoint y: 272, endPoint x: 495, endPoint y: 270, distance: 47.1
click at [495, 270] on td "Abd Rah Admin / Supervisor" at bounding box center [489, 271] width 86 height 47
click at [495, 270] on span "Admin / Supervisor" at bounding box center [476, 277] width 42 height 20
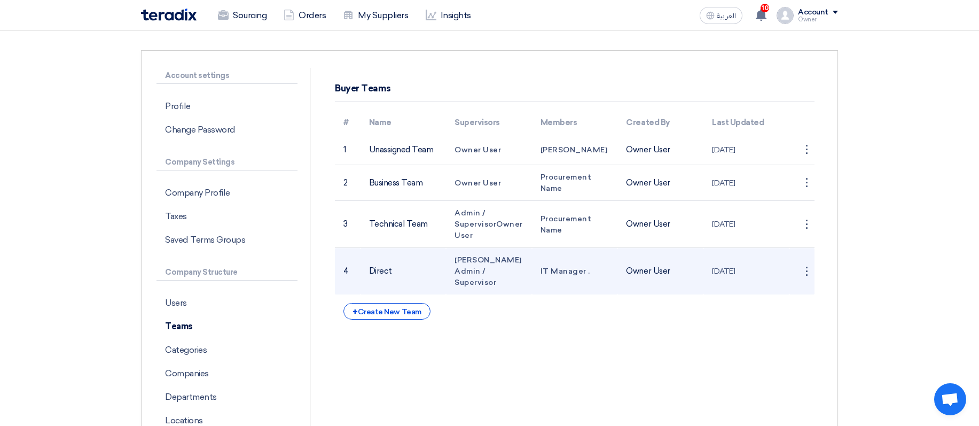
drag, startPoint x: 461, startPoint y: 262, endPoint x: 500, endPoint y: 264, distance: 39.6
click at [500, 264] on td "Abd Rah Admin / Supervisor" at bounding box center [489, 271] width 86 height 47
click at [811, 266] on div "⋮" at bounding box center [806, 271] width 17 height 17
click at [796, 284] on link "Edit Team" at bounding box center [787, 291] width 55 height 15
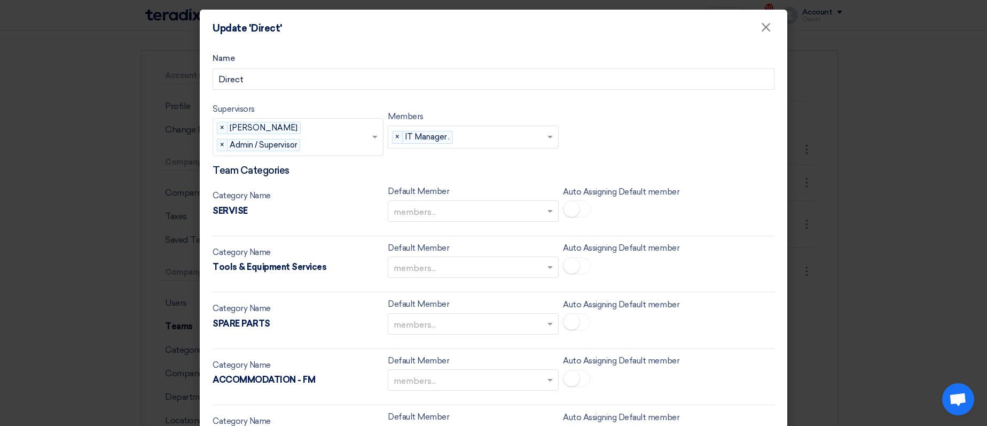
click at [951, 109] on modal-container "Update 'Direct' × Name Direct Supervisors Supervisors... × Abd Rah × Admin / Su…" at bounding box center [493, 213] width 987 height 426
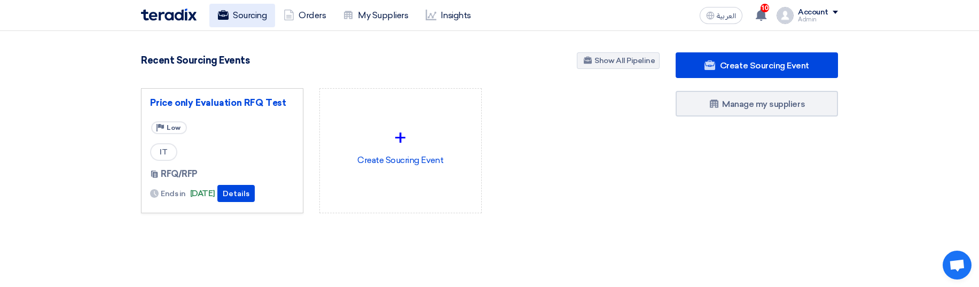
click at [243, 21] on link "Sourcing" at bounding box center [242, 16] width 66 height 24
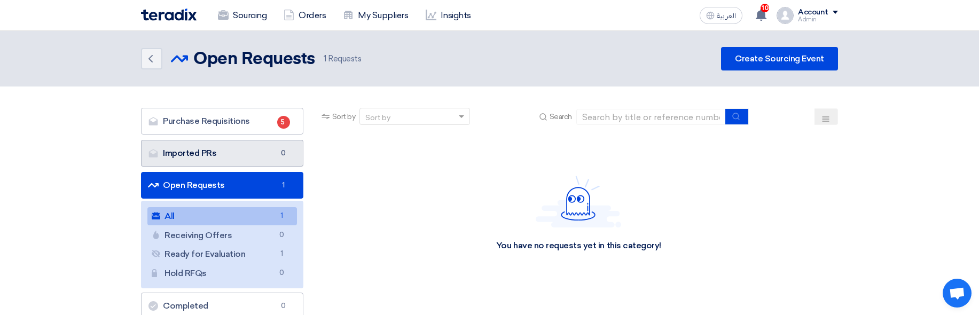
click at [212, 152] on link "Imported PRs Imported PRs 0" at bounding box center [222, 153] width 162 height 27
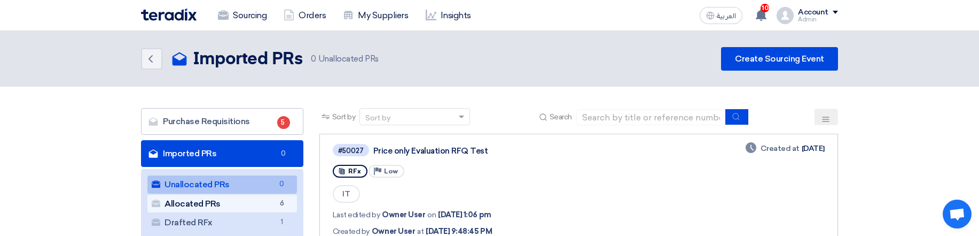
click at [185, 208] on link "Allocated PRs Allocated PRs 6" at bounding box center [222, 203] width 150 height 18
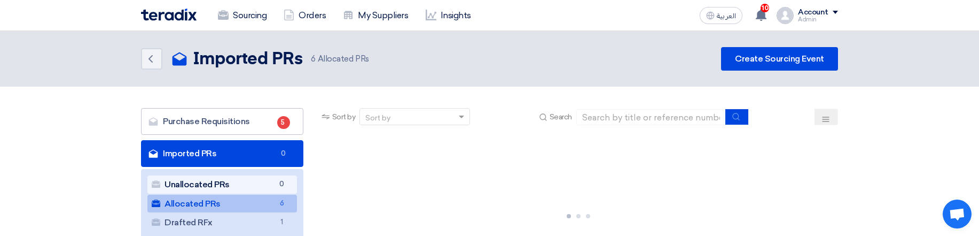
click at [207, 191] on link "Unallocated PRs Unallocated PRs 0" at bounding box center [222, 184] width 150 height 18
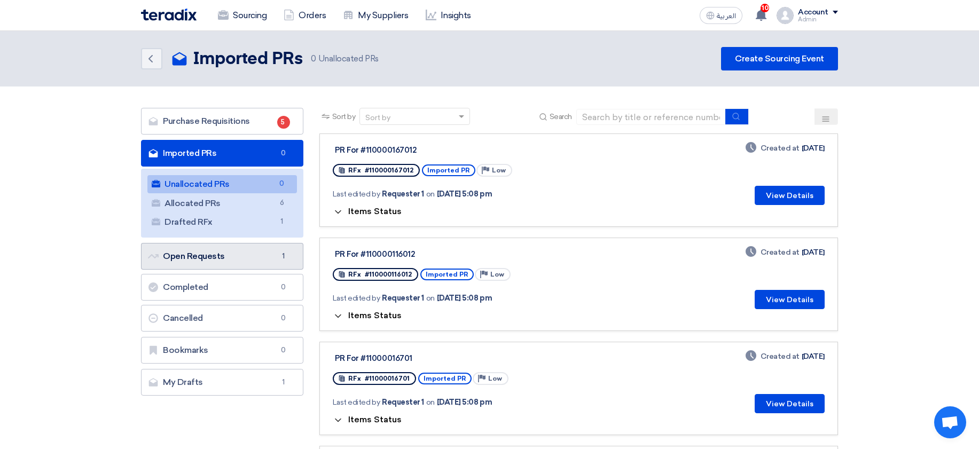
click at [270, 267] on link "Open Requests Open Requests 1" at bounding box center [222, 256] width 162 height 27
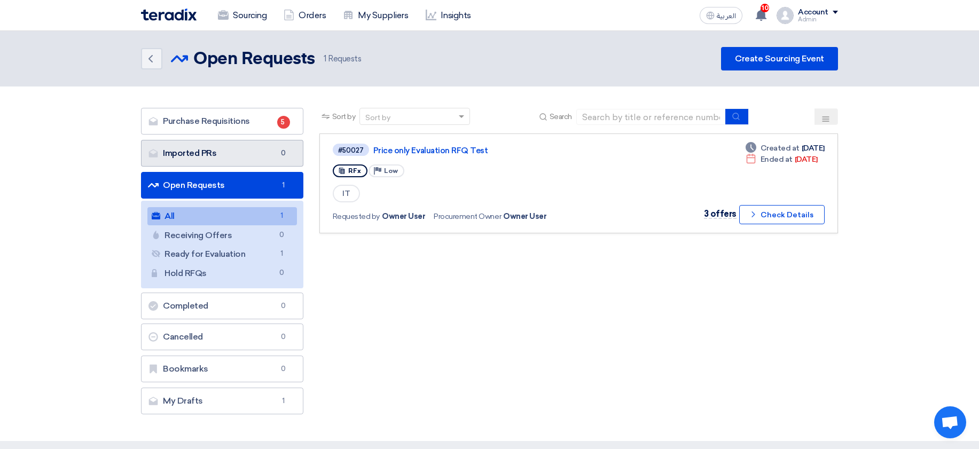
click at [269, 166] on link "Imported PRs Imported PRs 0" at bounding box center [222, 153] width 162 height 27
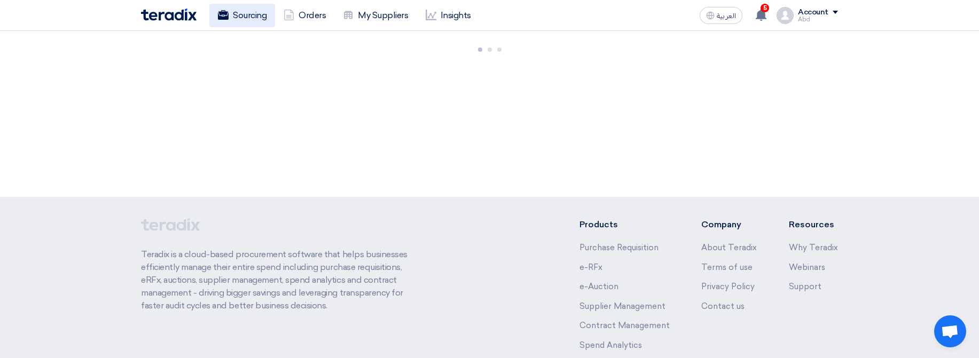
click at [238, 24] on link "Sourcing" at bounding box center [242, 16] width 66 height 24
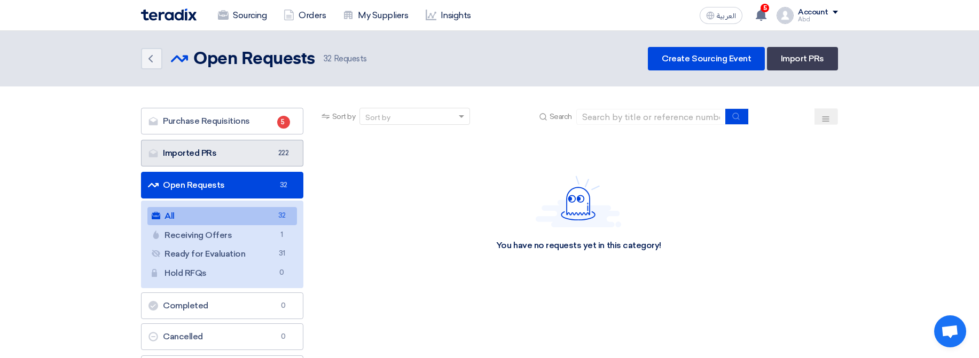
click at [262, 162] on link "Imported PRs Imported PRs 222" at bounding box center [222, 153] width 162 height 27
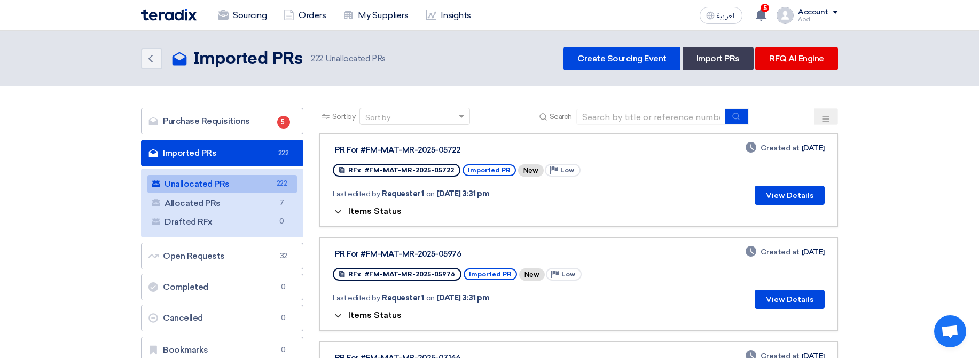
click at [376, 217] on button "Items Status" at bounding box center [367, 212] width 69 height 11
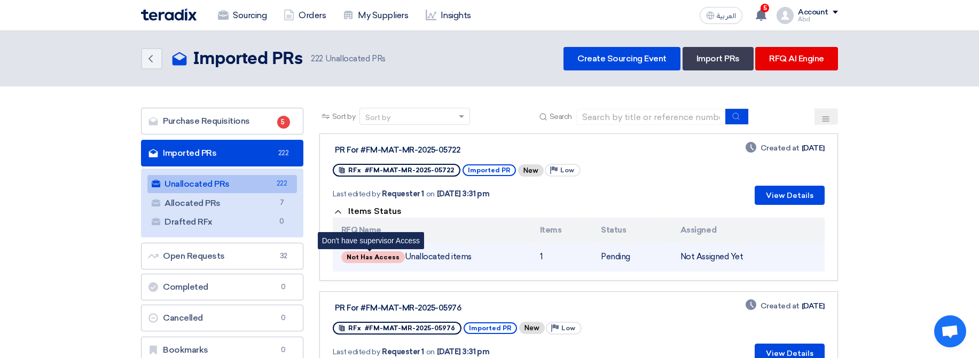
drag, startPoint x: 350, startPoint y: 259, endPoint x: 396, endPoint y: 258, distance: 45.4
click at [396, 258] on span "Not Has Access" at bounding box center [373, 258] width 64 height 12
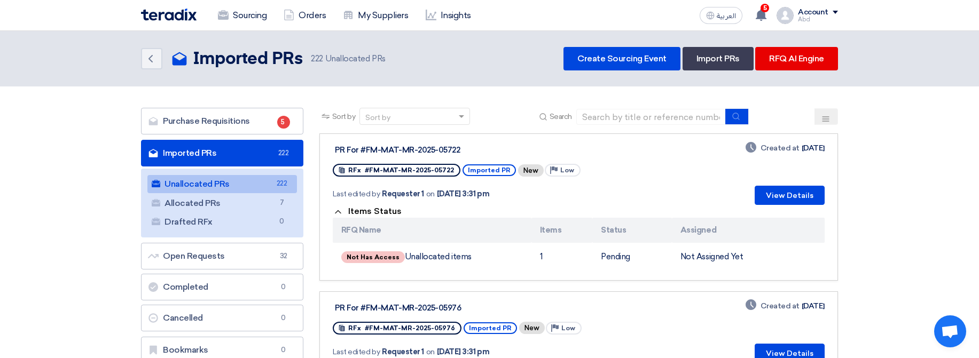
click at [383, 210] on span "Items Status" at bounding box center [374, 211] width 53 height 10
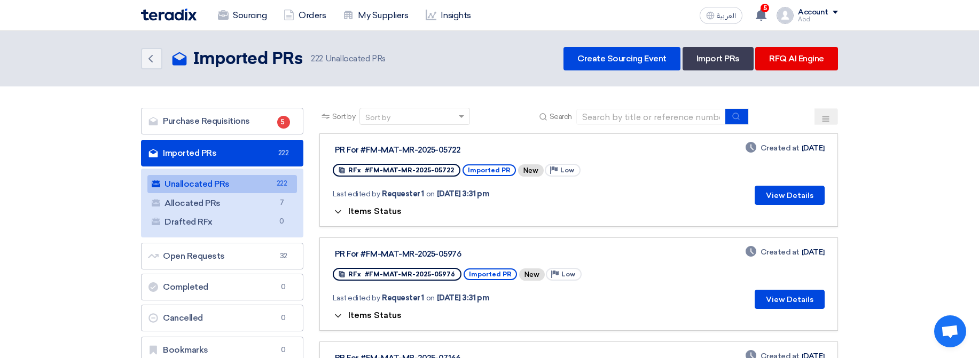
scroll to position [64, 0]
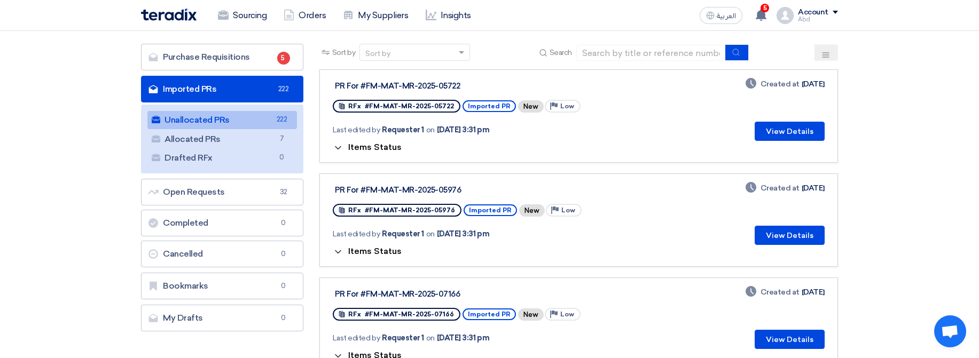
click at [362, 253] on span "Items Status" at bounding box center [374, 251] width 53 height 10
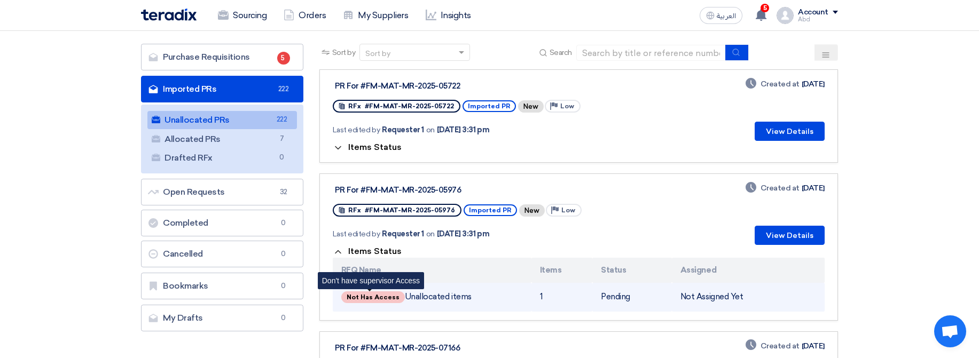
drag, startPoint x: 347, startPoint y: 296, endPoint x: 397, endPoint y: 296, distance: 49.7
click at [392, 296] on span "Not Has Access" at bounding box center [373, 298] width 64 height 12
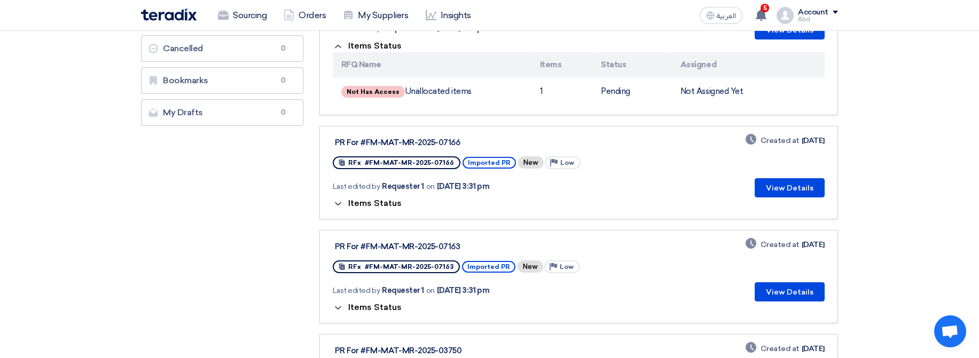
scroll to position [321, 0]
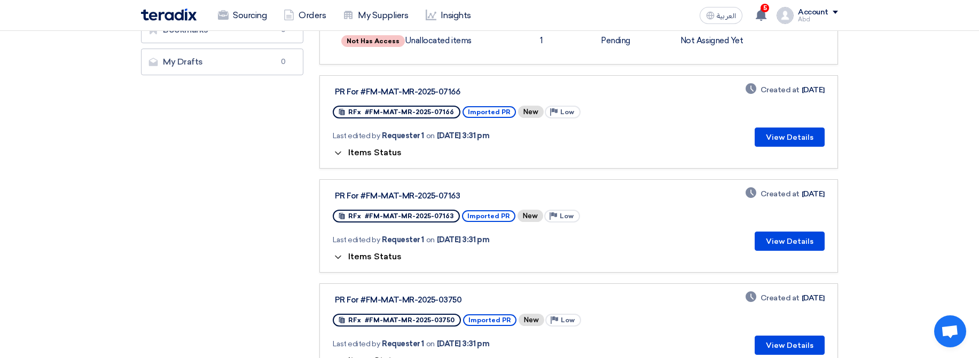
click at [394, 158] on button "Items Status" at bounding box center [367, 153] width 69 height 11
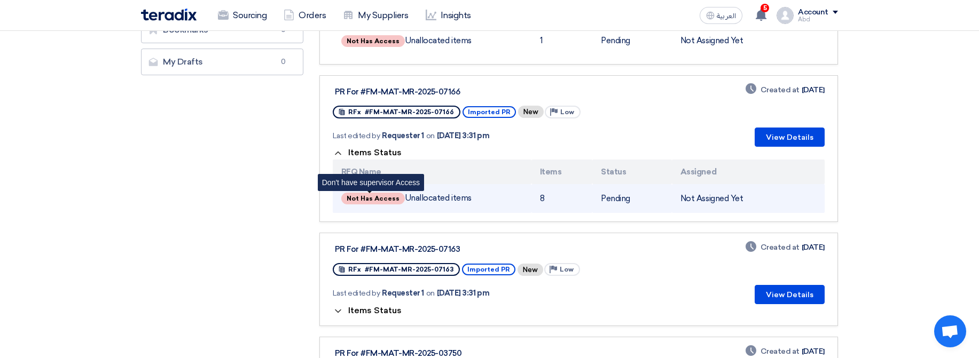
drag, startPoint x: 353, startPoint y: 198, endPoint x: 439, endPoint y: 205, distance: 86.3
click at [439, 205] on td "Not Has Access Unallocated items Don't have supervisor Access" at bounding box center [432, 198] width 199 height 29
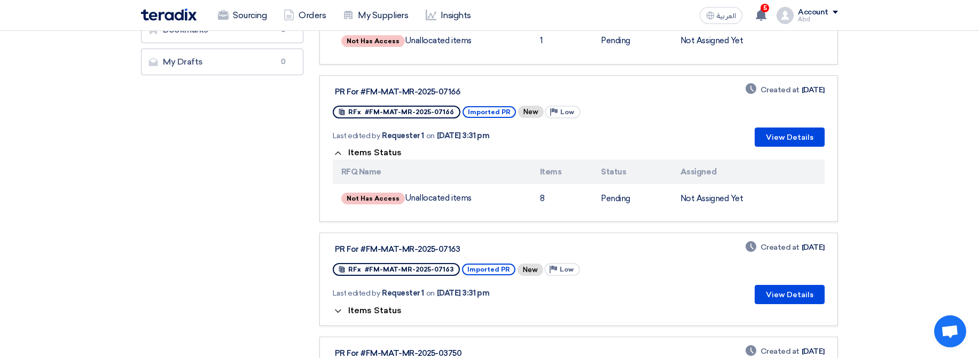
click at [583, 161] on th "Items" at bounding box center [562, 172] width 61 height 25
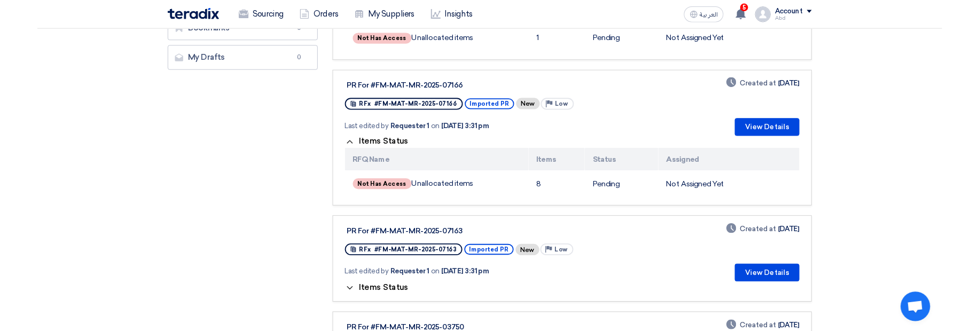
scroll to position [0, 0]
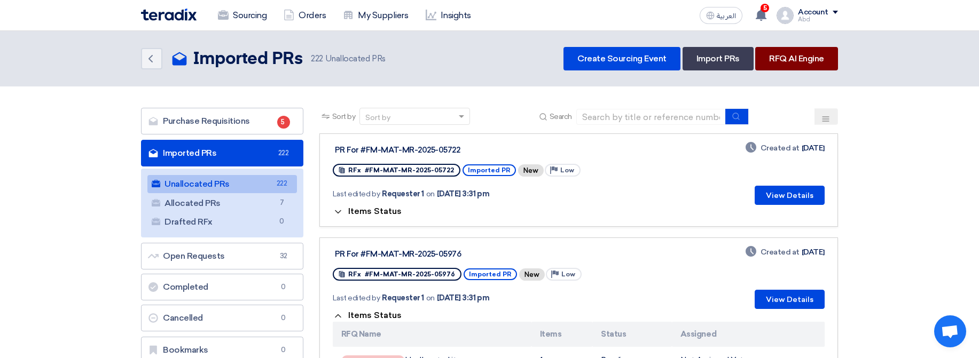
click at [792, 60] on link "RFQ AI Engine" at bounding box center [796, 59] width 83 height 24
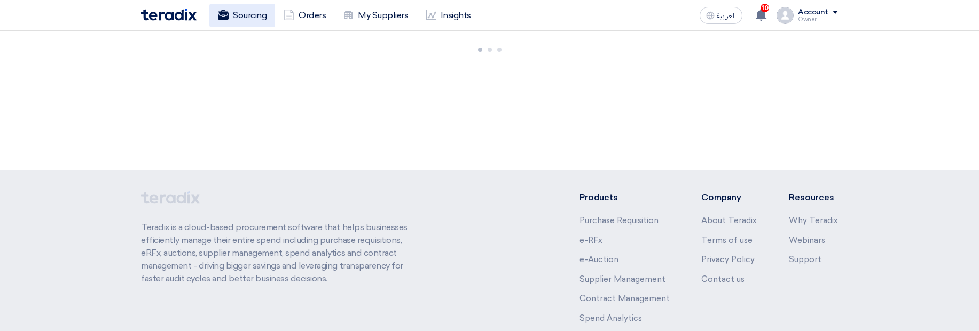
click at [251, 17] on link "Sourcing" at bounding box center [242, 16] width 66 height 24
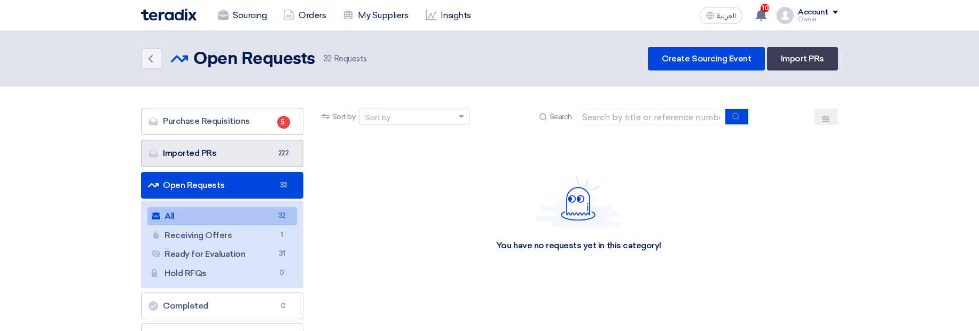
click at [271, 151] on link "Imported PRs Imported PRs 222" at bounding box center [222, 153] width 162 height 27
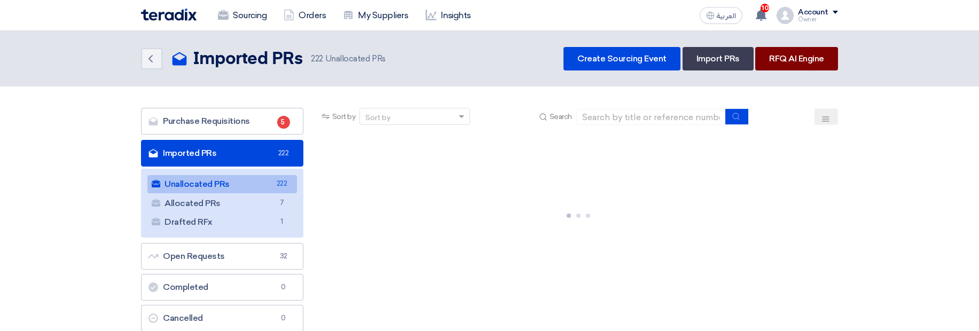
click at [801, 59] on link "RFQ AI Engine" at bounding box center [796, 59] width 83 height 24
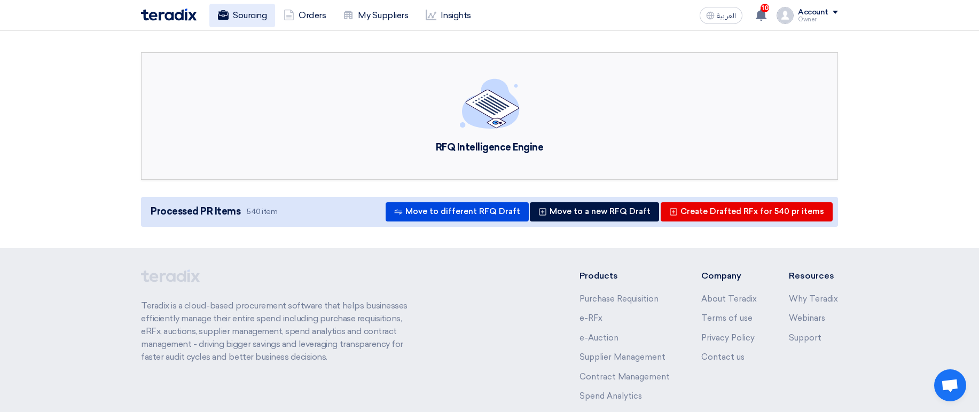
click at [255, 23] on link "Sourcing" at bounding box center [242, 16] width 66 height 24
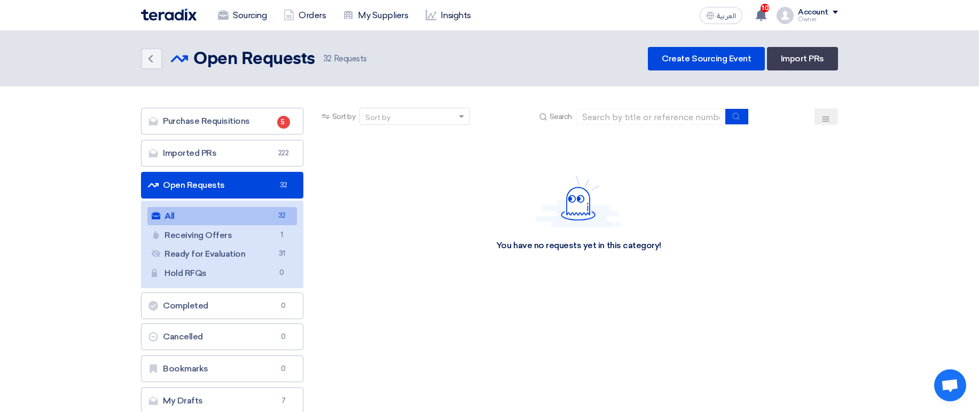
click at [811, 10] on div "Account" at bounding box center [813, 12] width 30 height 9
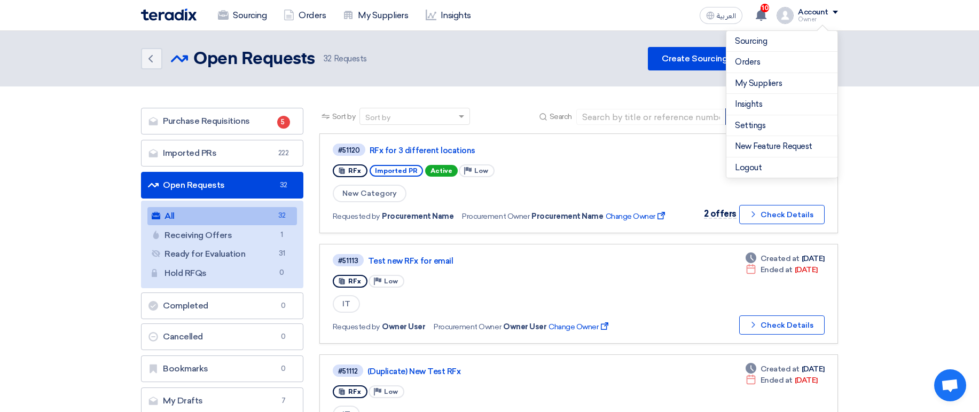
click at [747, 120] on li "Settings" at bounding box center [782, 125] width 111 height 21
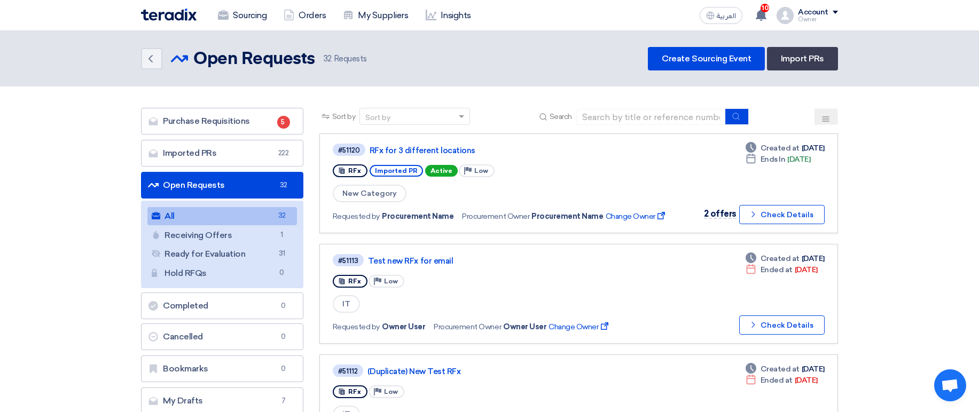
click at [804, 13] on div "Account" at bounding box center [813, 12] width 30 height 9
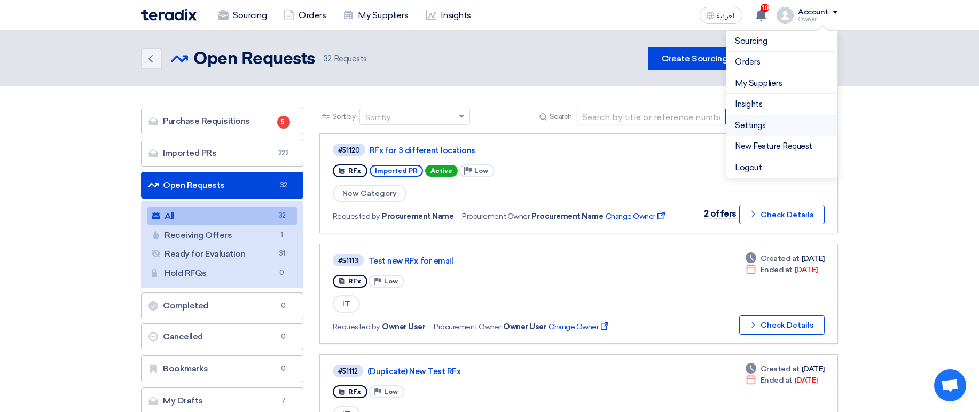
click at [740, 126] on link "Settings" at bounding box center [782, 126] width 94 height 12
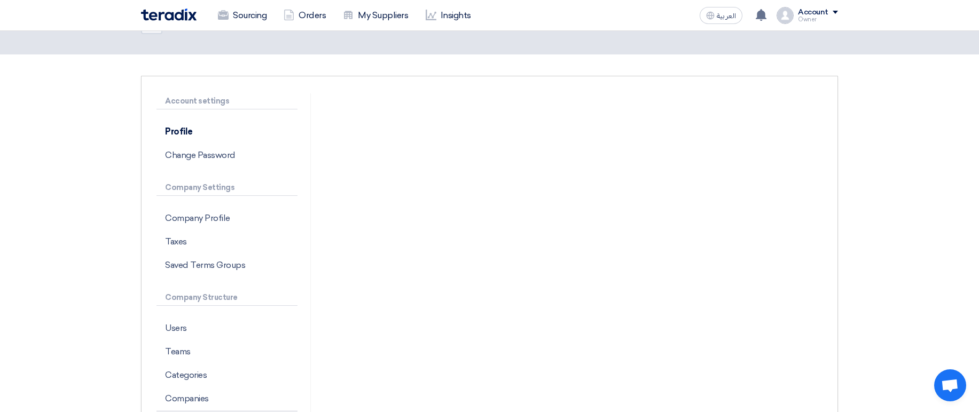
scroll to position [192, 0]
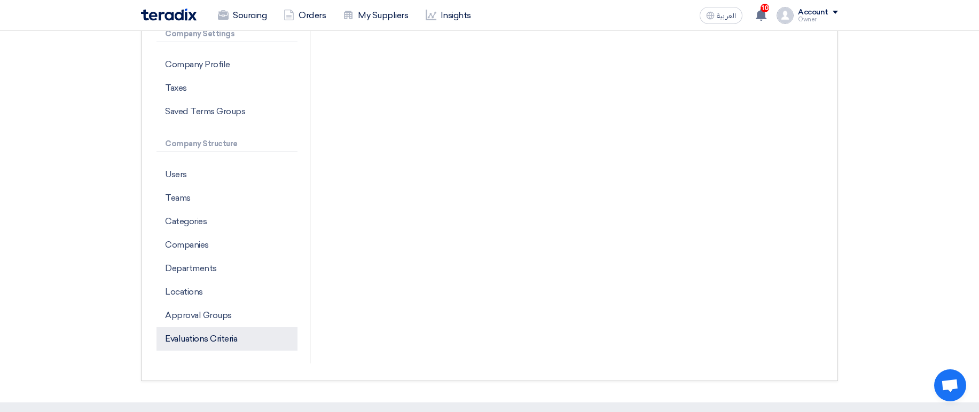
click at [204, 336] on p "Evaluations Criteria" at bounding box center [227, 339] width 141 height 24
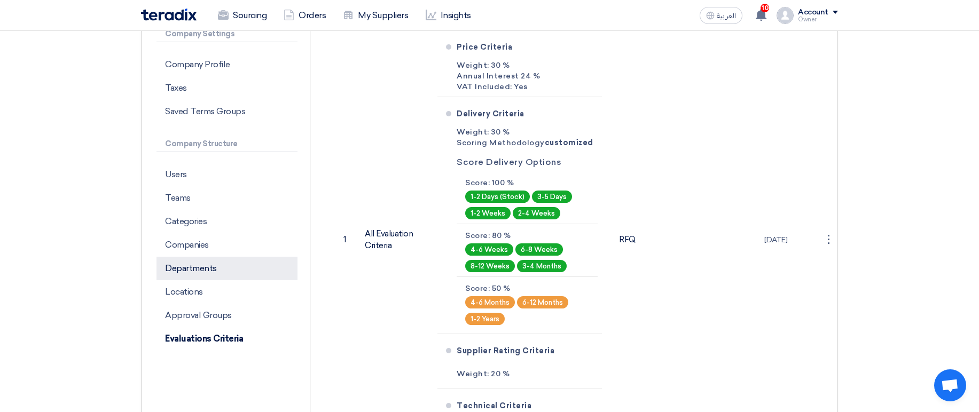
click at [210, 270] on p "Departments" at bounding box center [227, 269] width 141 height 24
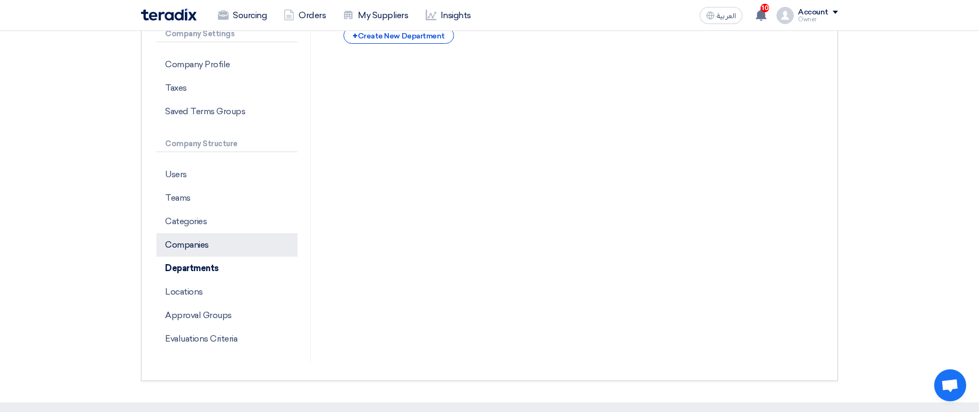
drag, startPoint x: 207, startPoint y: 248, endPoint x: 207, endPoint y: 236, distance: 12.3
click at [207, 247] on p "Companies" at bounding box center [227, 245] width 141 height 24
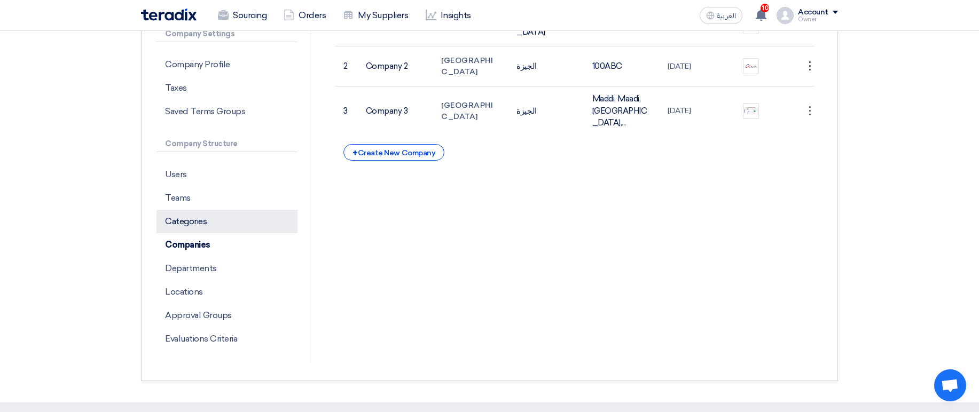
click at [212, 224] on p "Categories" at bounding box center [227, 222] width 141 height 24
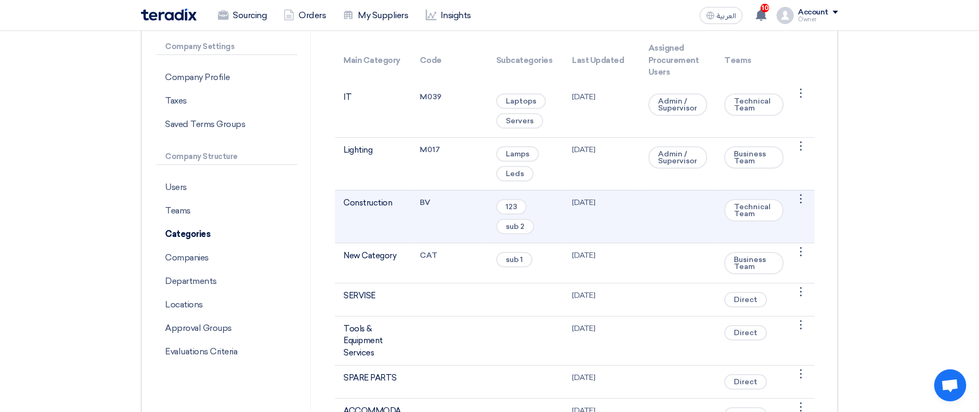
scroll to position [192, 0]
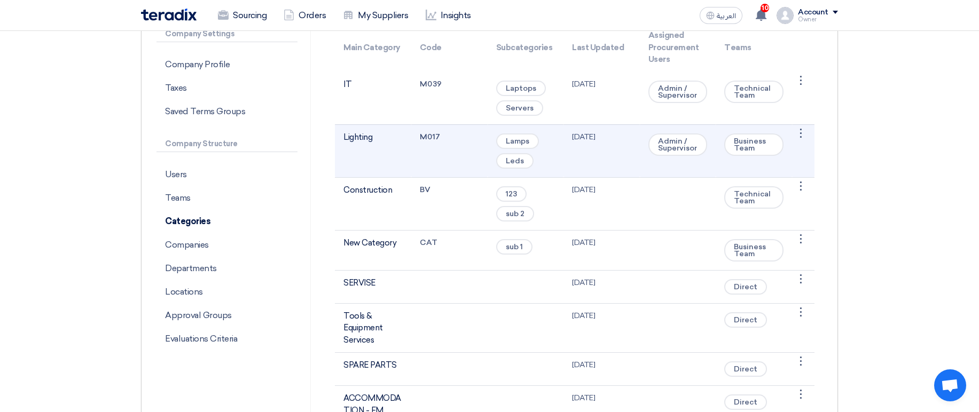
click at [758, 141] on span "Business Team" at bounding box center [753, 145] width 59 height 22
click at [756, 147] on span "Business Team" at bounding box center [753, 145] width 59 height 22
drag, startPoint x: 763, startPoint y: 149, endPoint x: 706, endPoint y: 142, distance: 57.6
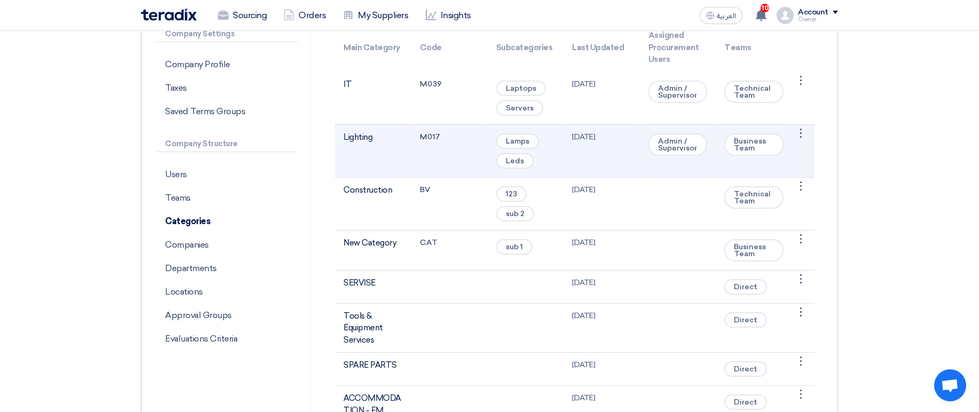
click at [736, 137] on span "Business Team" at bounding box center [753, 145] width 59 height 22
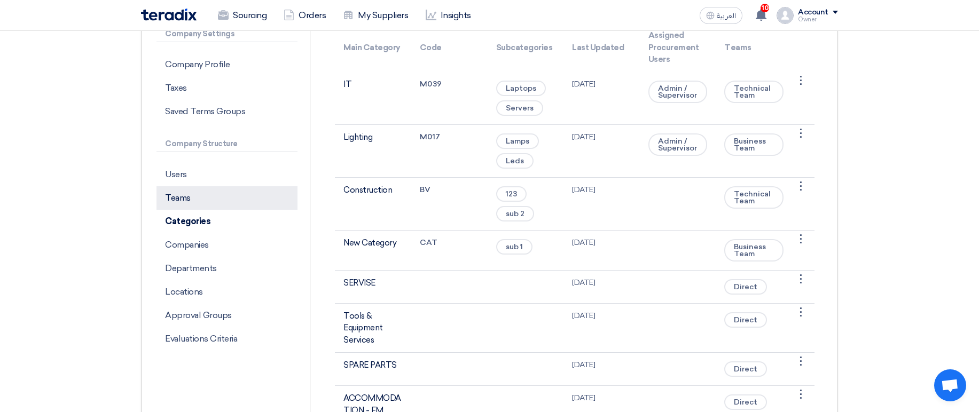
click at [192, 197] on p "Teams" at bounding box center [227, 198] width 141 height 24
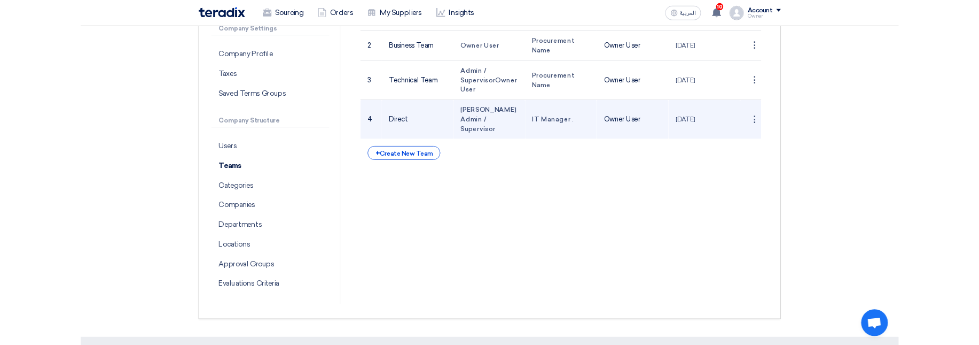
scroll to position [128, 0]
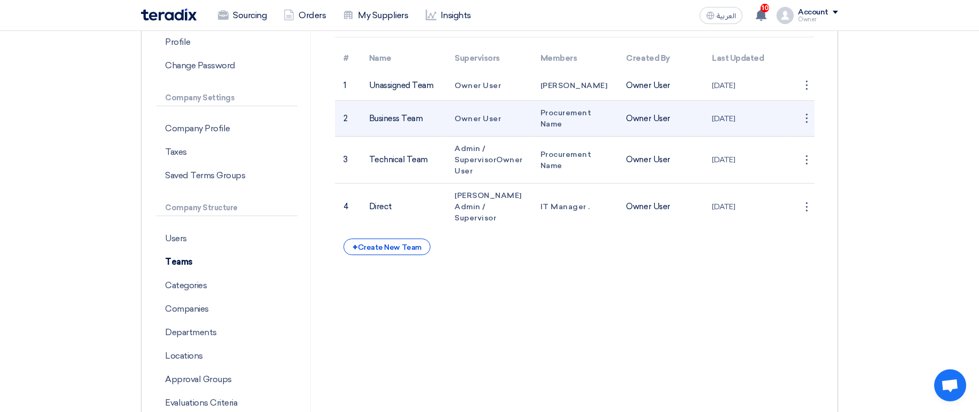
drag, startPoint x: 456, startPoint y: 120, endPoint x: 520, endPoint y: 119, distance: 64.1
click at [520, 119] on td "Owner User" at bounding box center [489, 119] width 86 height 36
drag, startPoint x: 513, startPoint y: 121, endPoint x: 450, endPoint y: 121, distance: 63.6
click at [450, 121] on td "Owner User" at bounding box center [489, 119] width 86 height 36
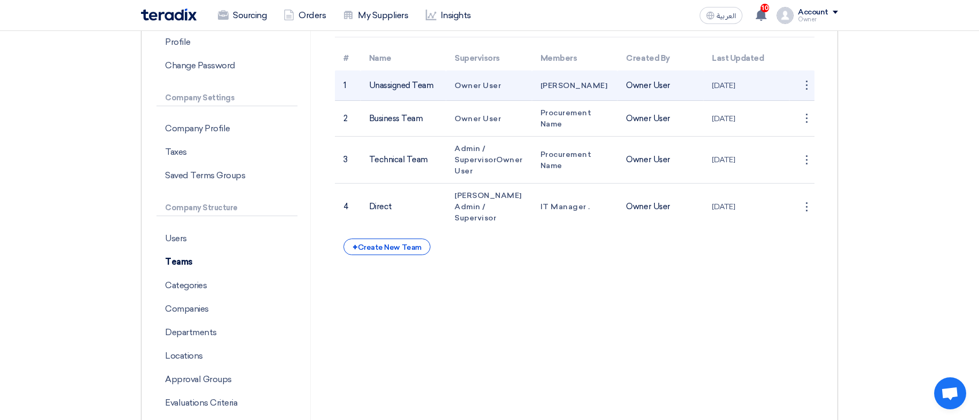
drag, startPoint x: 377, startPoint y: 88, endPoint x: 505, endPoint y: 87, distance: 128.8
click at [505, 87] on tr "1 Unassigned Team Owner User Abd Rah Owner User [DATE] ⋮ Edit Team" at bounding box center [575, 86] width 480 height 30
click at [505, 86] on td "Owner User" at bounding box center [489, 86] width 86 height 30
drag, startPoint x: 500, startPoint y: 85, endPoint x: 441, endPoint y: 89, distance: 59.4
click at [441, 89] on tr "1 Unassigned Team Owner User Abd Rah Owner User [DATE] ⋮ Edit Team" at bounding box center [575, 86] width 480 height 30
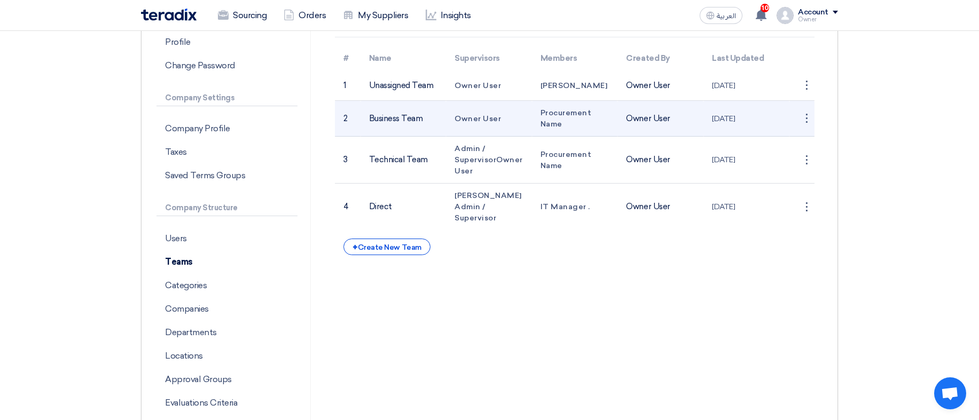
drag, startPoint x: 482, startPoint y: 119, endPoint x: 454, endPoint y: 122, distance: 28.0
click at [454, 122] on td "Owner User" at bounding box center [489, 119] width 86 height 36
click at [519, 119] on td "Owner User" at bounding box center [489, 119] width 86 height 36
drag, startPoint x: 488, startPoint y: 116, endPoint x: 459, endPoint y: 116, distance: 29.4
click at [459, 116] on td "Owner User" at bounding box center [489, 119] width 86 height 36
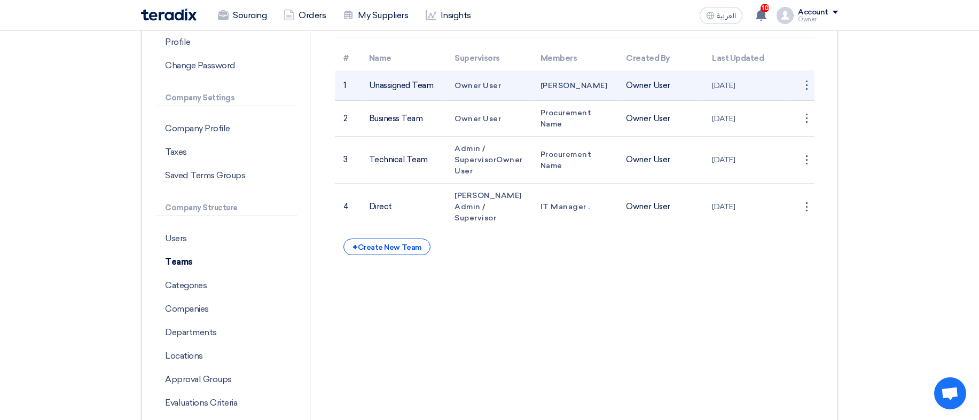
click at [434, 90] on tr "1 Unassigned Team Owner User Abd Rah Owner User [DATE] ⋮ Edit Team" at bounding box center [575, 86] width 480 height 30
click at [538, 95] on td "[PERSON_NAME]" at bounding box center [575, 86] width 86 height 30
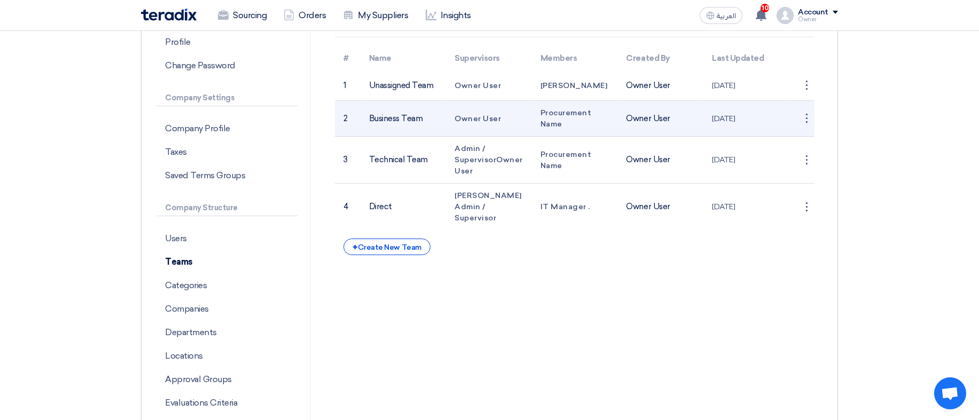
drag, startPoint x: 509, startPoint y: 115, endPoint x: 454, endPoint y: 119, distance: 55.7
click at [454, 119] on td "Owner User" at bounding box center [489, 119] width 86 height 36
drag, startPoint x: 518, startPoint y: 169, endPoint x: 446, endPoint y: 135, distance: 80.1
click at [446, 135] on tbody "1 Unassigned Team Owner User Abd Rah Owner User [DATE] ⋮ Edit Team 2 Business T…" at bounding box center [575, 151] width 480 height 160
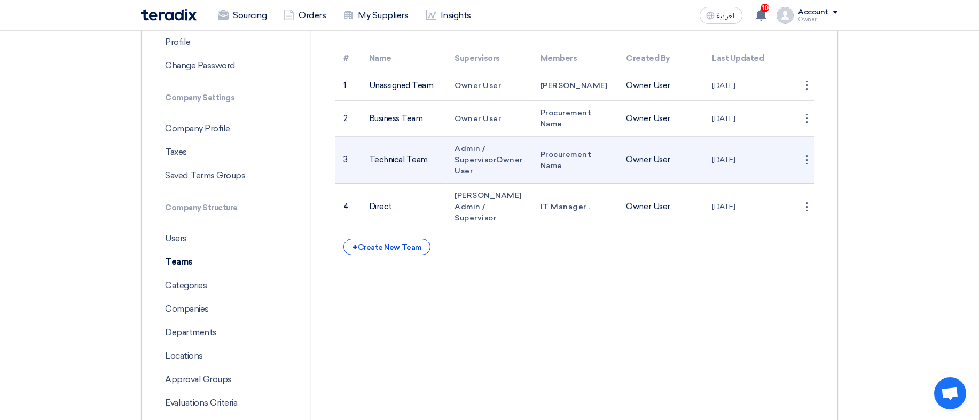
click at [479, 143] on td "Admin / Supervisor Owner User" at bounding box center [489, 160] width 86 height 47
drag, startPoint x: 450, startPoint y: 142, endPoint x: 505, endPoint y: 178, distance: 65.6
click at [505, 178] on td "Admin / Supervisor Owner User" at bounding box center [489, 160] width 86 height 47
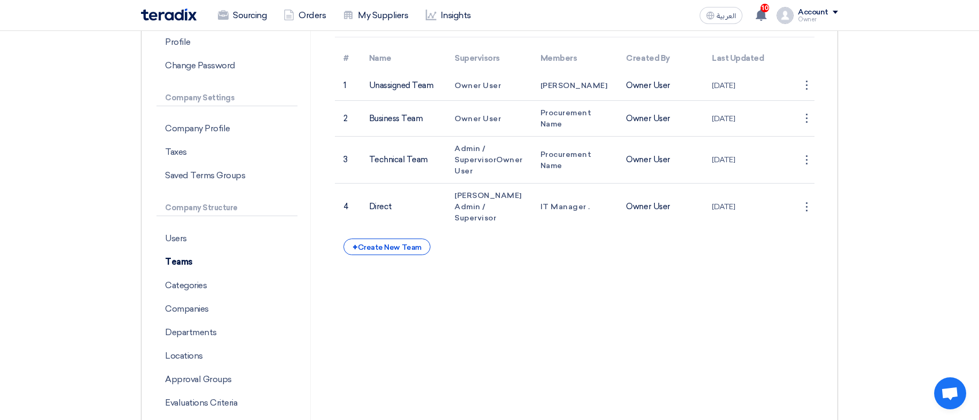
click at [498, 176] on div at bounding box center [498, 176] width 0 height 0
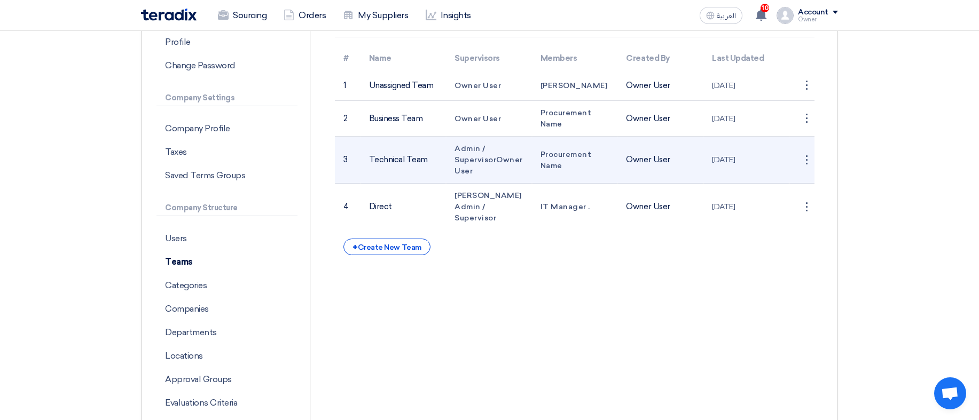
click at [501, 157] on td "Admin / Supervisor Owner User" at bounding box center [489, 160] width 86 height 47
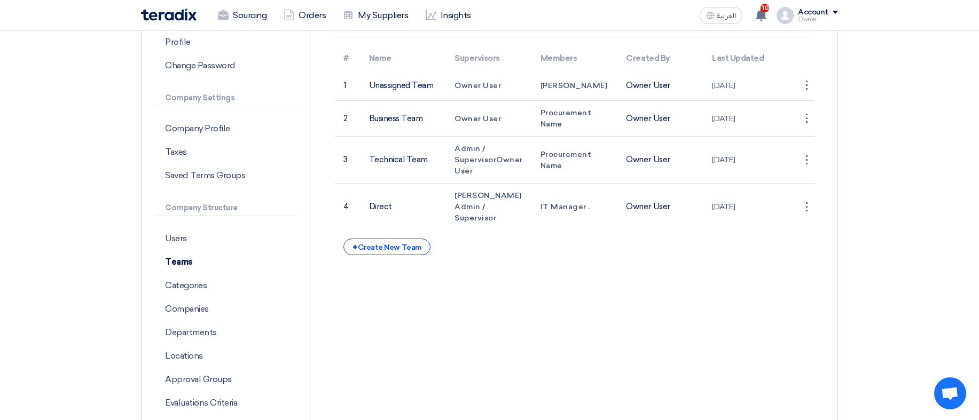
click at [636, 299] on div "Buyer Teams # Name Supervisors Members Created By Last Updated 1 Unassigned Tea…" at bounding box center [575, 216] width 512 height 424
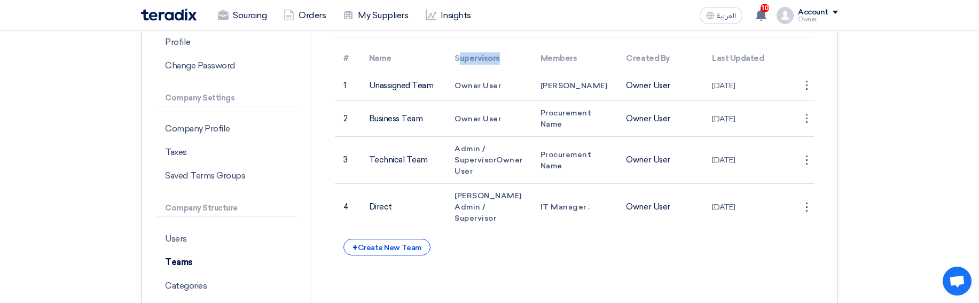
drag, startPoint x: 459, startPoint y: 56, endPoint x: 508, endPoint y: 57, distance: 48.6
click at [508, 57] on th "Supervisors" at bounding box center [489, 58] width 86 height 25
